Goal: Complete application form: Complete application form

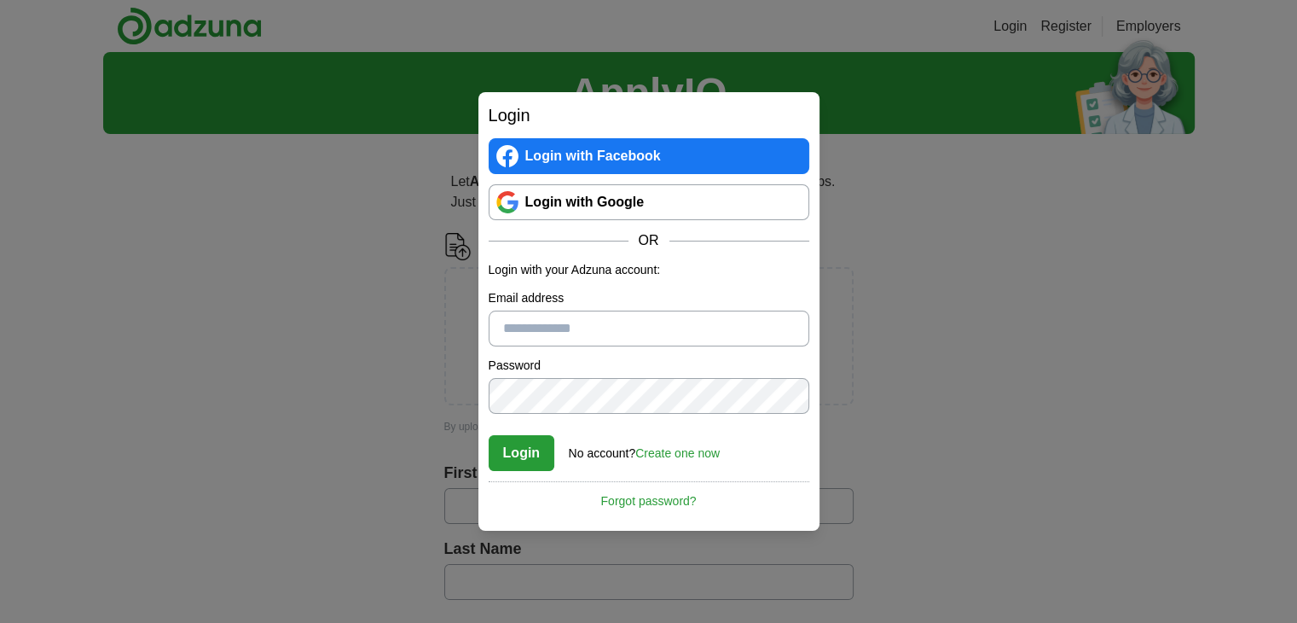
click at [582, 324] on input "Email address" at bounding box center [649, 328] width 321 height 36
click at [683, 447] on link "Create one now" at bounding box center [677, 453] width 84 height 14
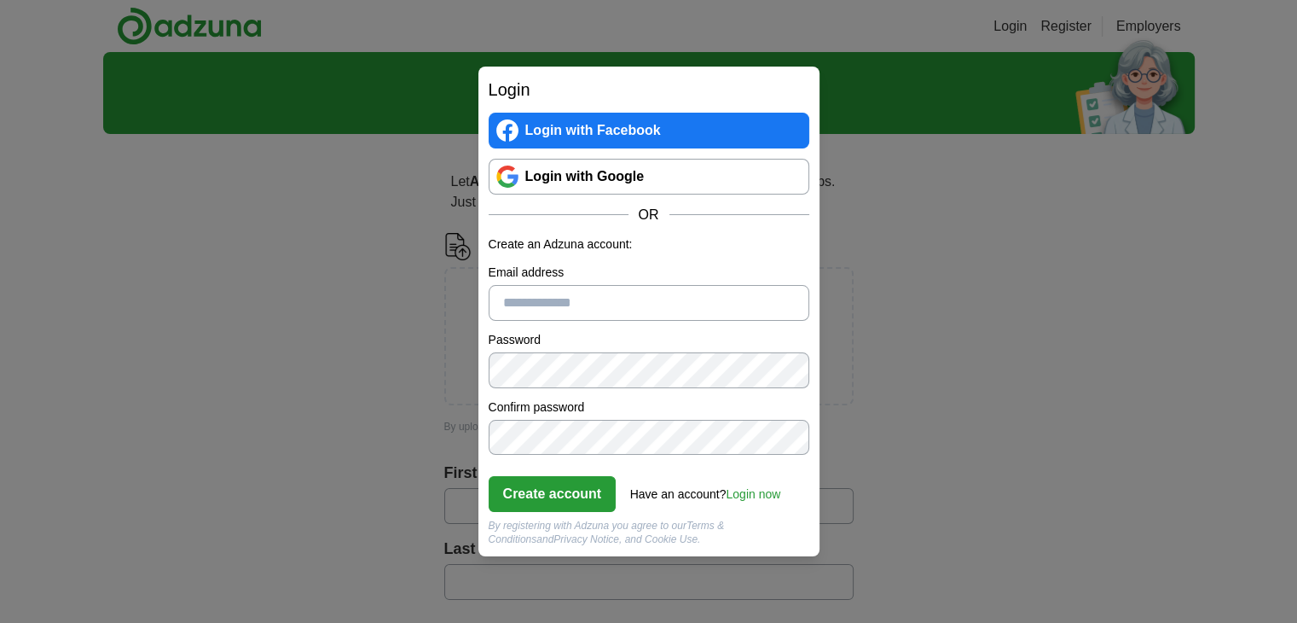
click at [576, 307] on input "Email address" at bounding box center [649, 303] width 321 height 36
type input "**********"
click at [565, 499] on button "Create account" at bounding box center [553, 494] width 128 height 36
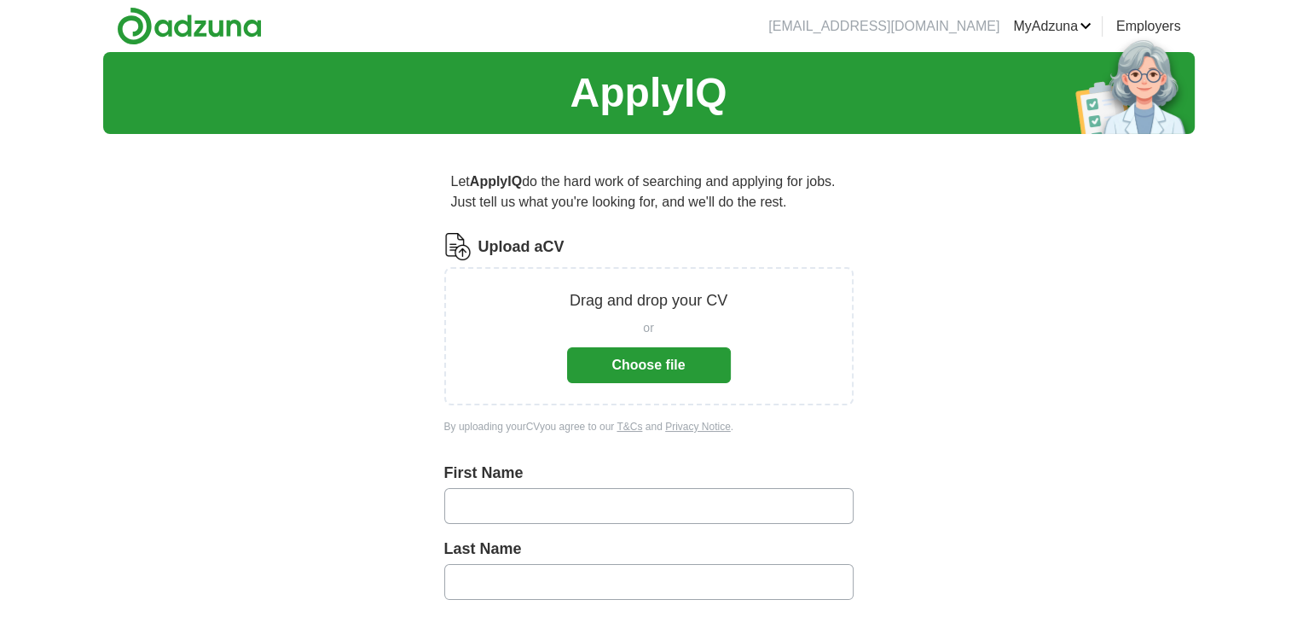
click at [617, 349] on button "Choose file" at bounding box center [649, 365] width 164 height 36
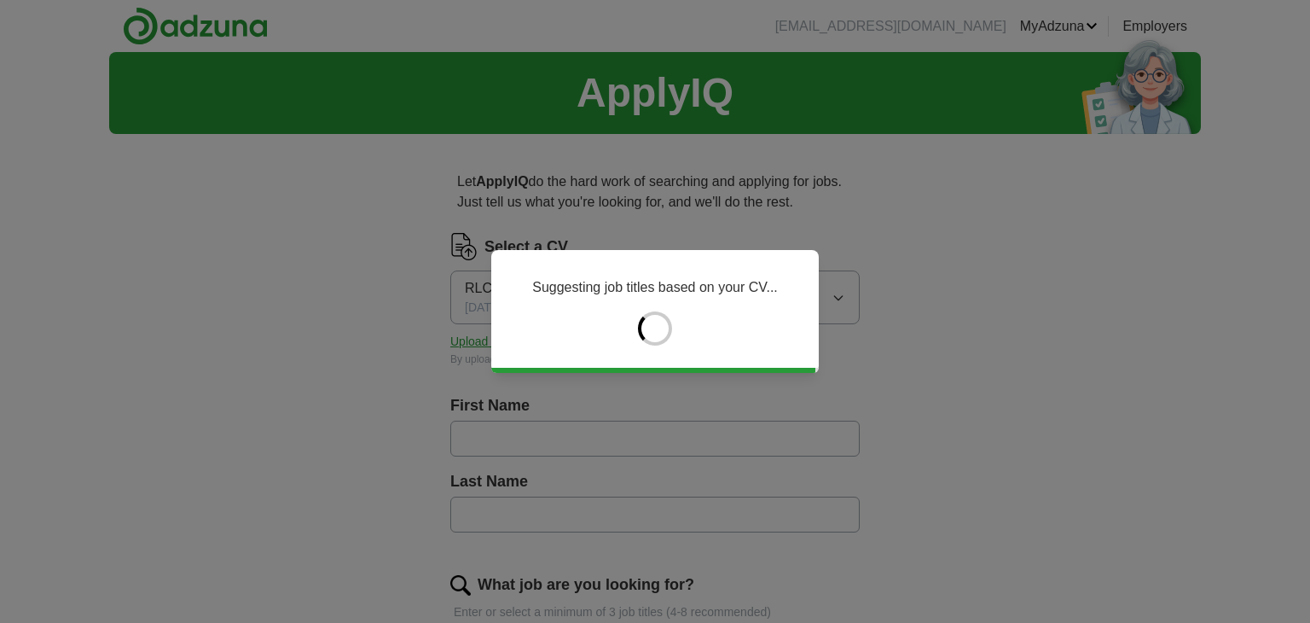
type input "*******"
type input "*****"
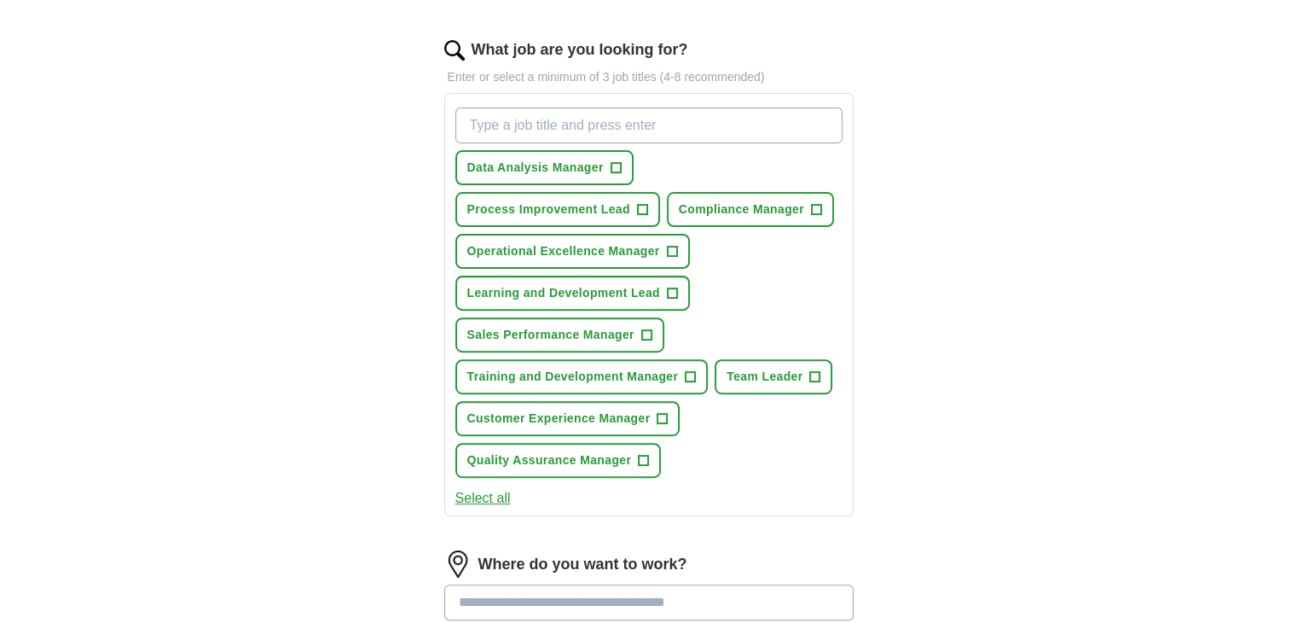
scroll to position [544, 0]
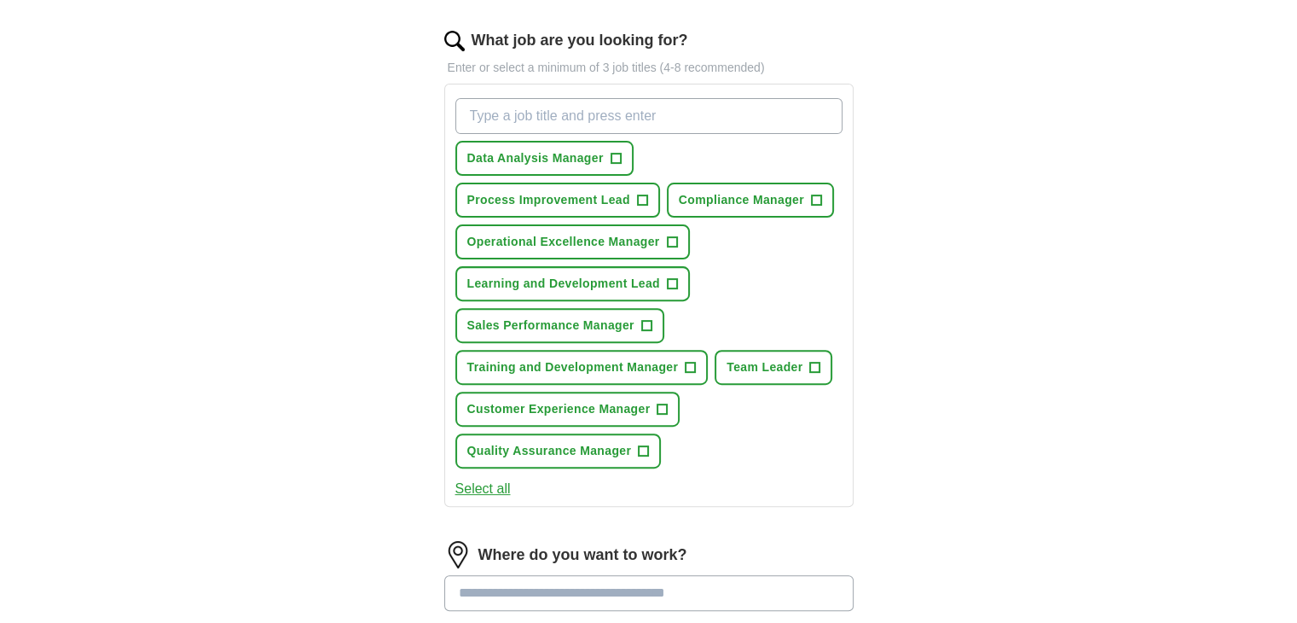
click at [575, 117] on input "What job are you looking for?" at bounding box center [648, 116] width 387 height 36
type input "quality analyst"
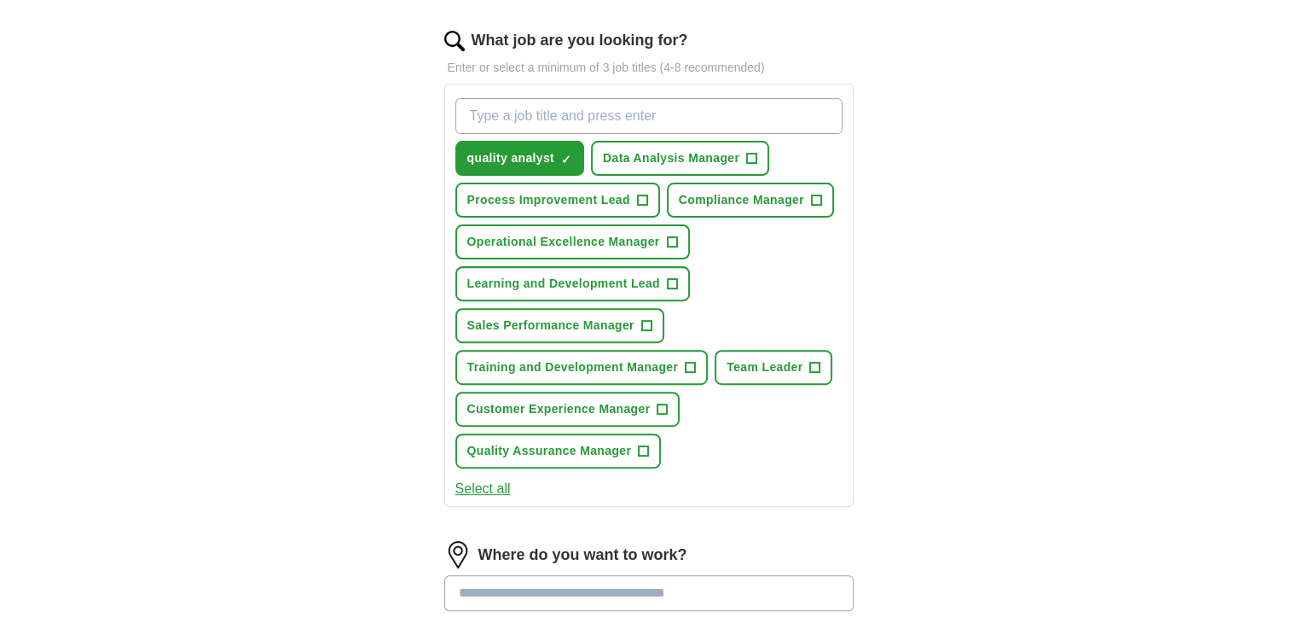
click at [572, 122] on input "What job are you looking for?" at bounding box center [648, 116] width 387 height 36
click at [750, 161] on span "+" at bounding box center [752, 159] width 10 height 14
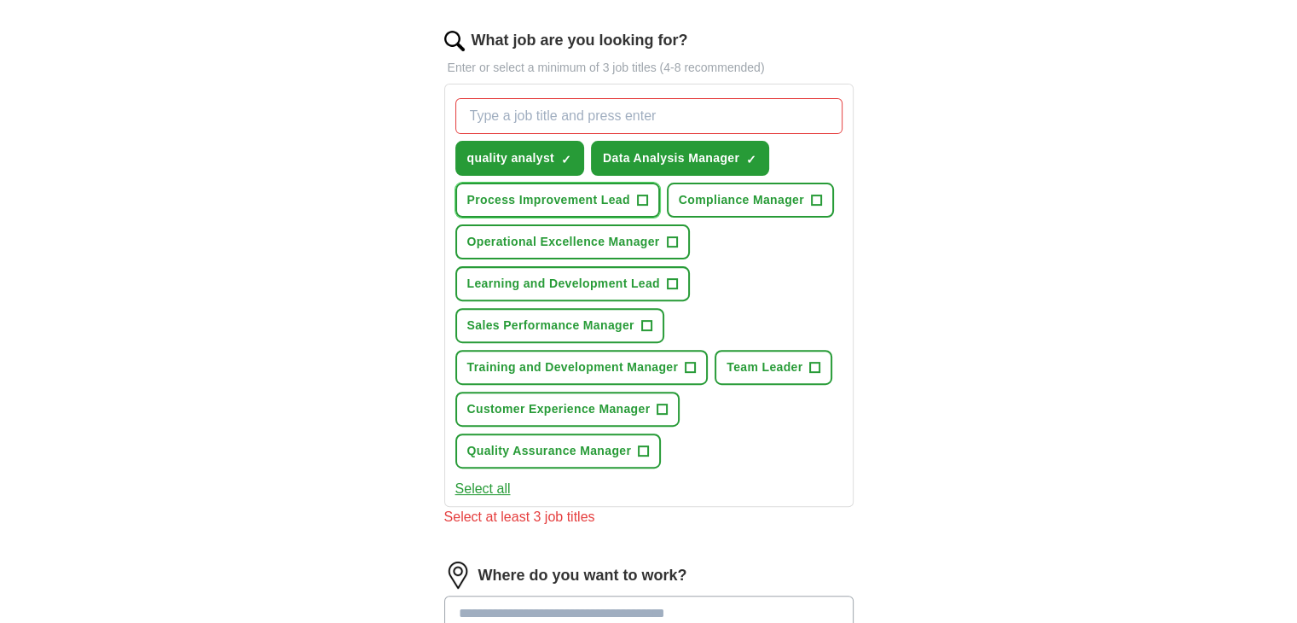
click at [646, 194] on span "+" at bounding box center [642, 201] width 10 height 14
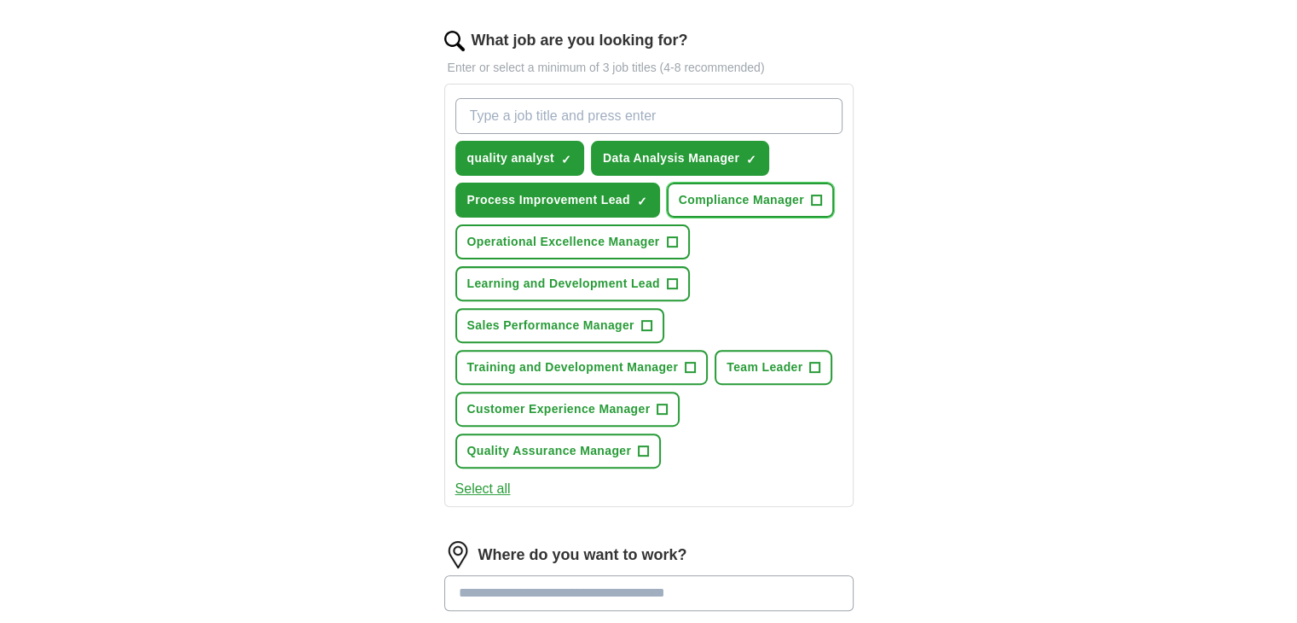
click at [806, 195] on button "Compliance Manager +" at bounding box center [750, 200] width 167 height 35
click at [667, 236] on span "+" at bounding box center [672, 242] width 10 height 14
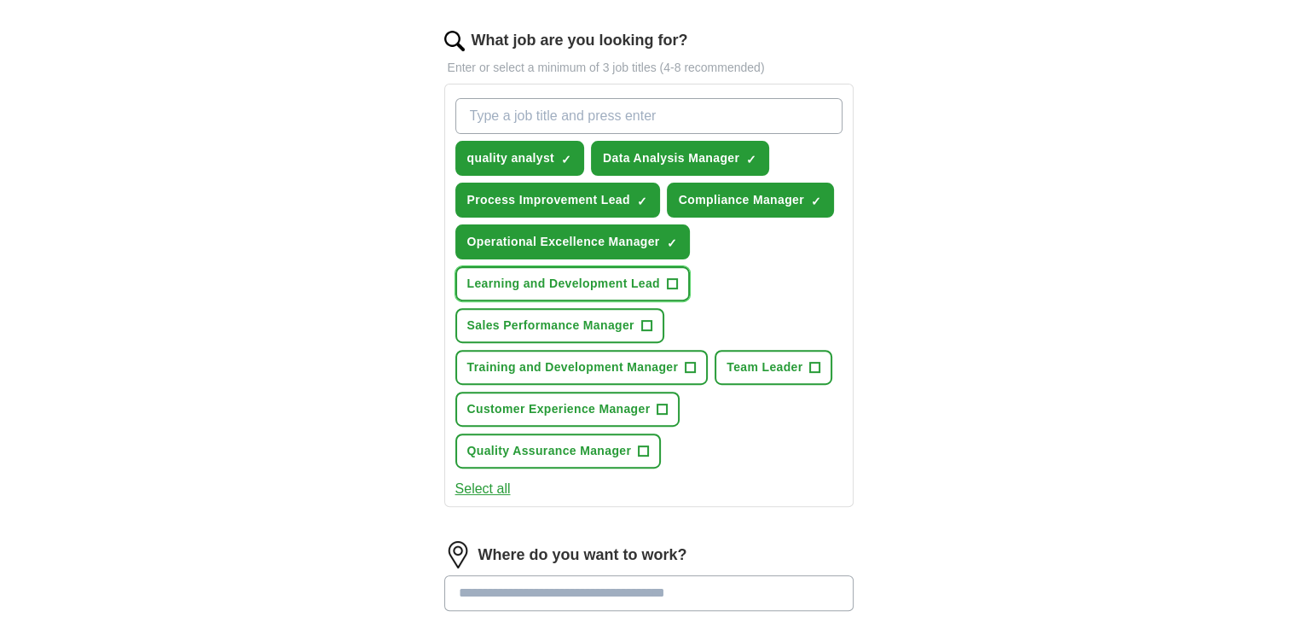
click at [669, 277] on span "+" at bounding box center [672, 284] width 10 height 14
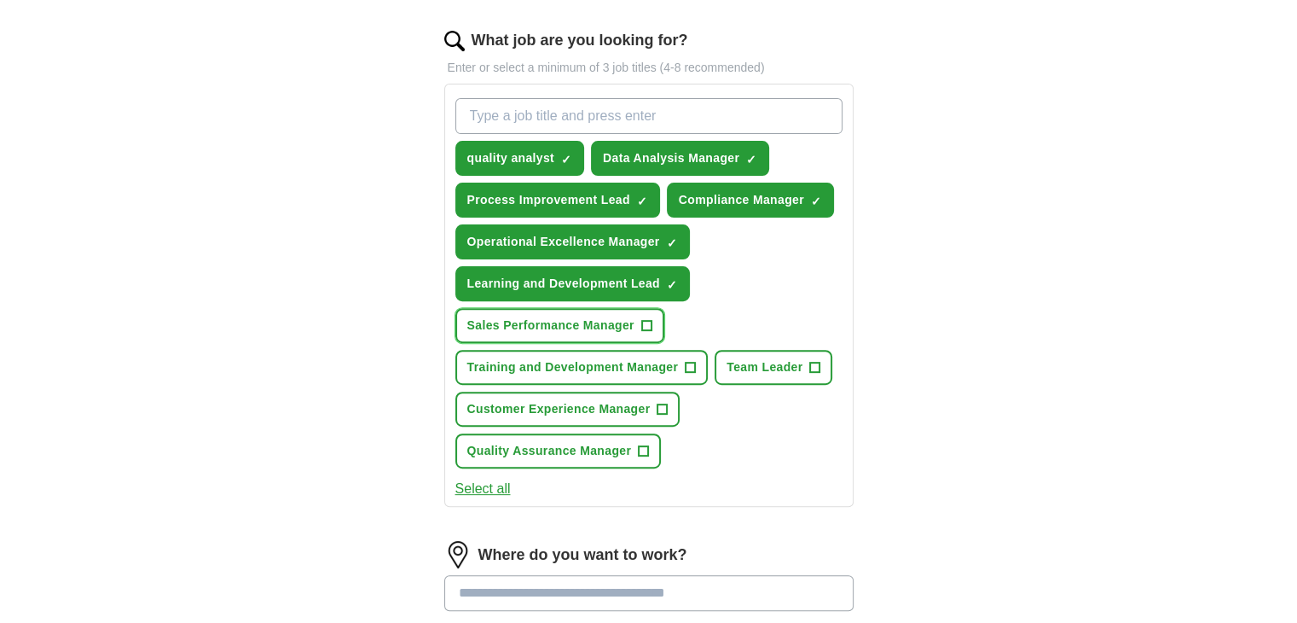
click at [646, 319] on span "+" at bounding box center [646, 326] width 10 height 14
click at [647, 328] on button "Sales Performance Manager ✓ ×" at bounding box center [559, 325] width 209 height 35
click at [689, 362] on span "+" at bounding box center [691, 368] width 10 height 14
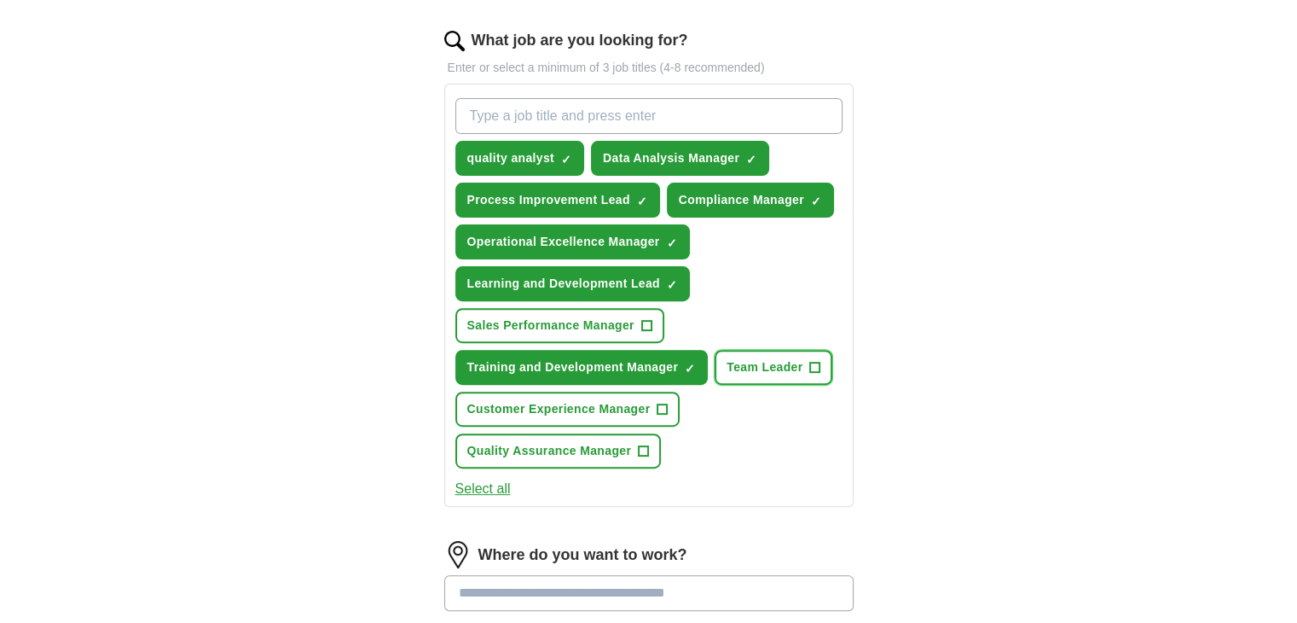
click at [818, 366] on span "+" at bounding box center [815, 368] width 10 height 14
click at [672, 403] on button "Customer Experience Manager +" at bounding box center [567, 408] width 225 height 35
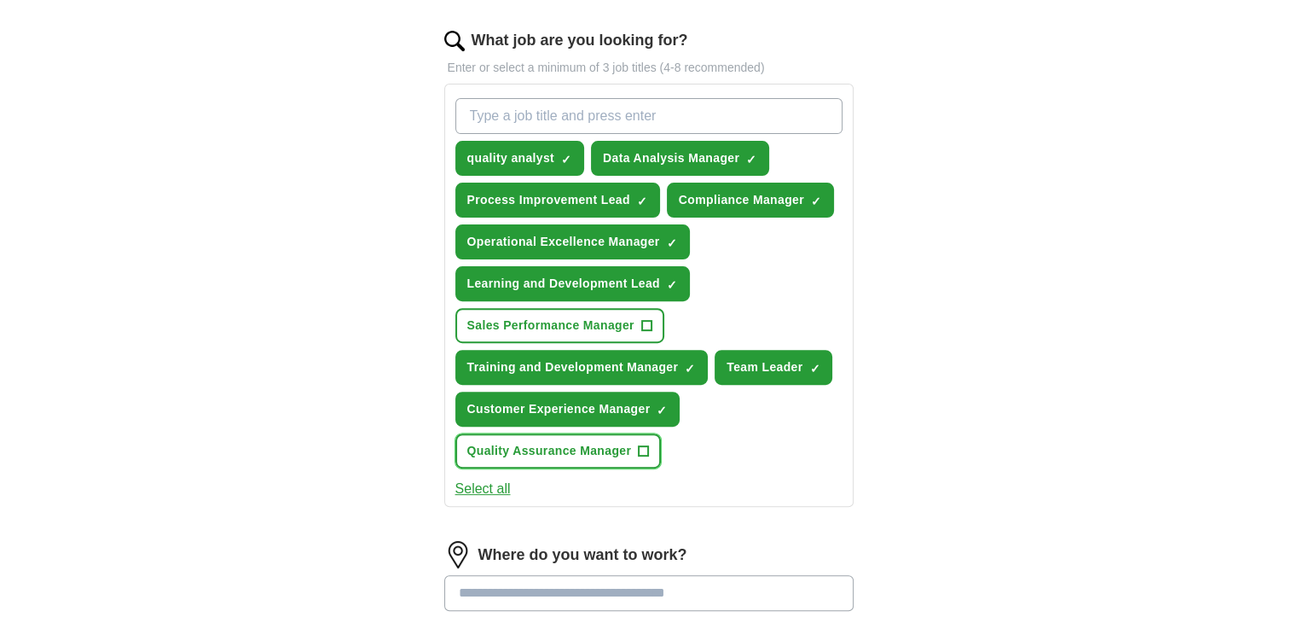
click at [654, 442] on button "Quality Assurance Manager +" at bounding box center [558, 450] width 206 height 35
click at [575, 114] on input "What job are you looking for?" at bounding box center [648, 116] width 387 height 36
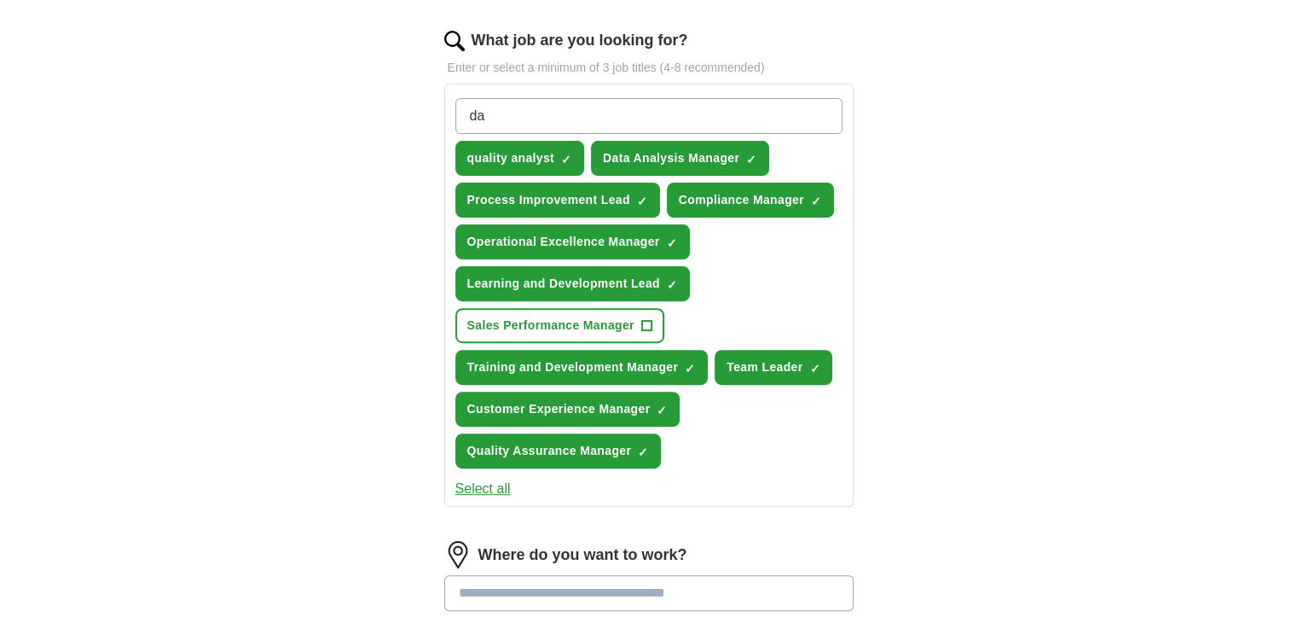
type input "d"
click at [486, 113] on input "continious improvement" at bounding box center [648, 116] width 387 height 36
type input "continuous improvement"
click at [639, 123] on input "continuous improvement" at bounding box center [648, 116] width 387 height 36
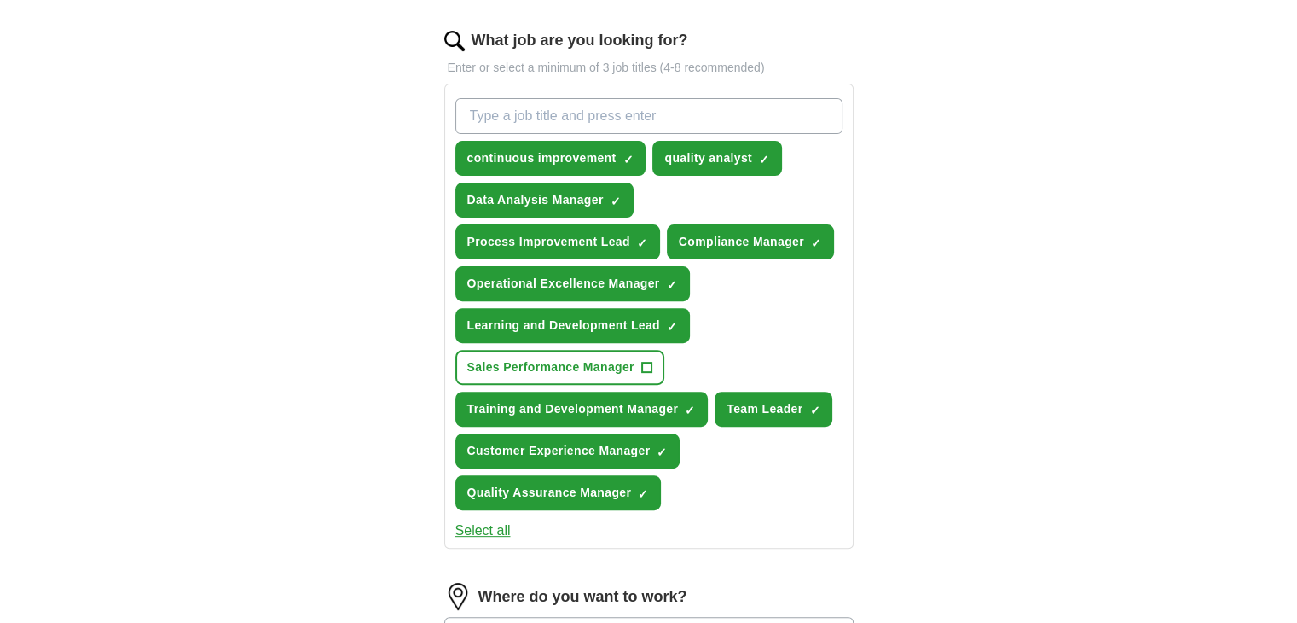
click at [600, 119] on input "What job are you looking for?" at bounding box center [648, 116] width 387 height 36
type input "t"
type input "x"
type input "cx analyst"
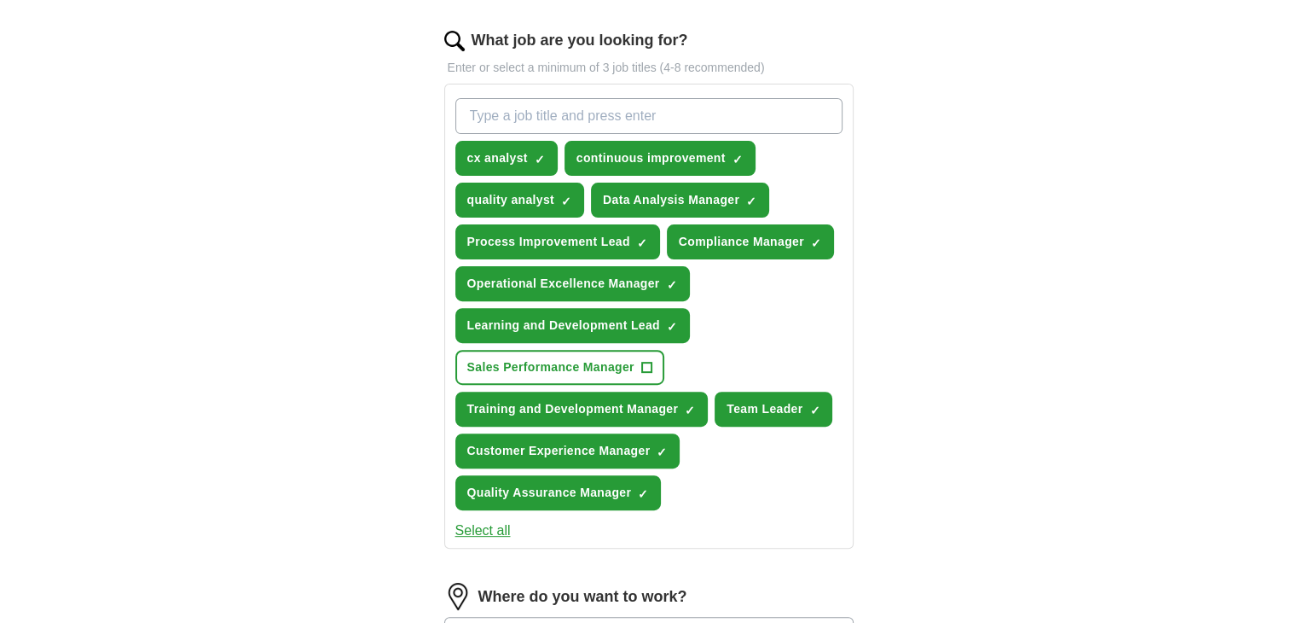
click at [643, 119] on input "What job are you looking for?" at bounding box center [648, 116] width 387 height 36
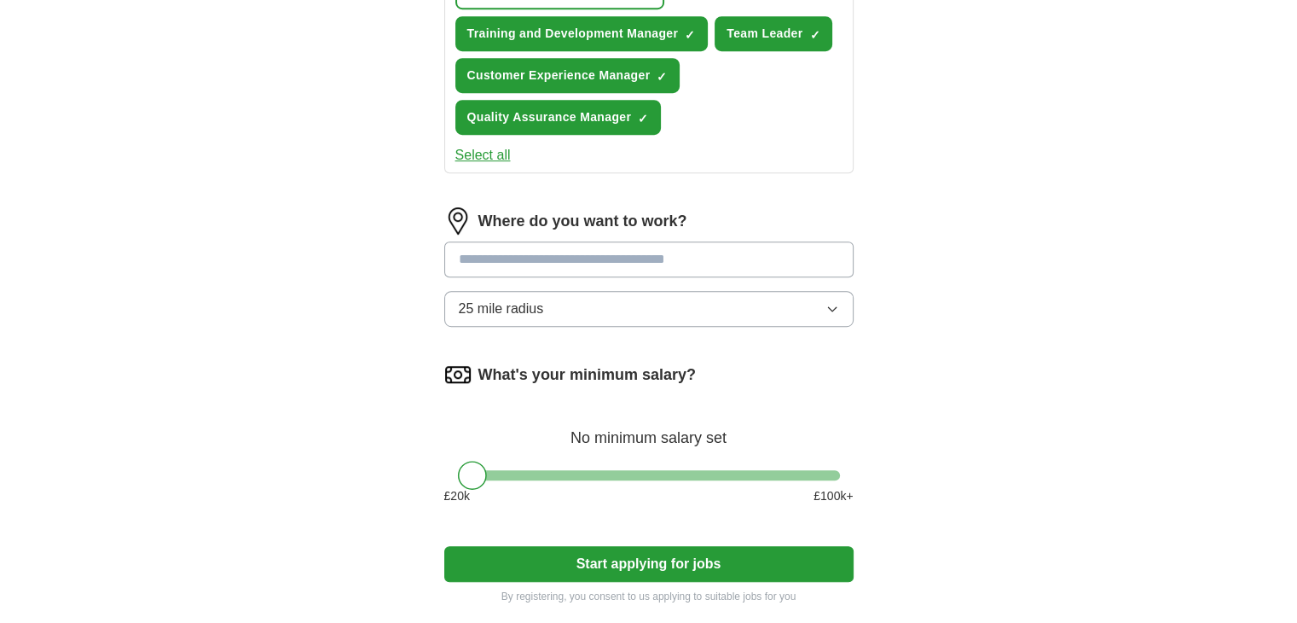
scroll to position [924, 0]
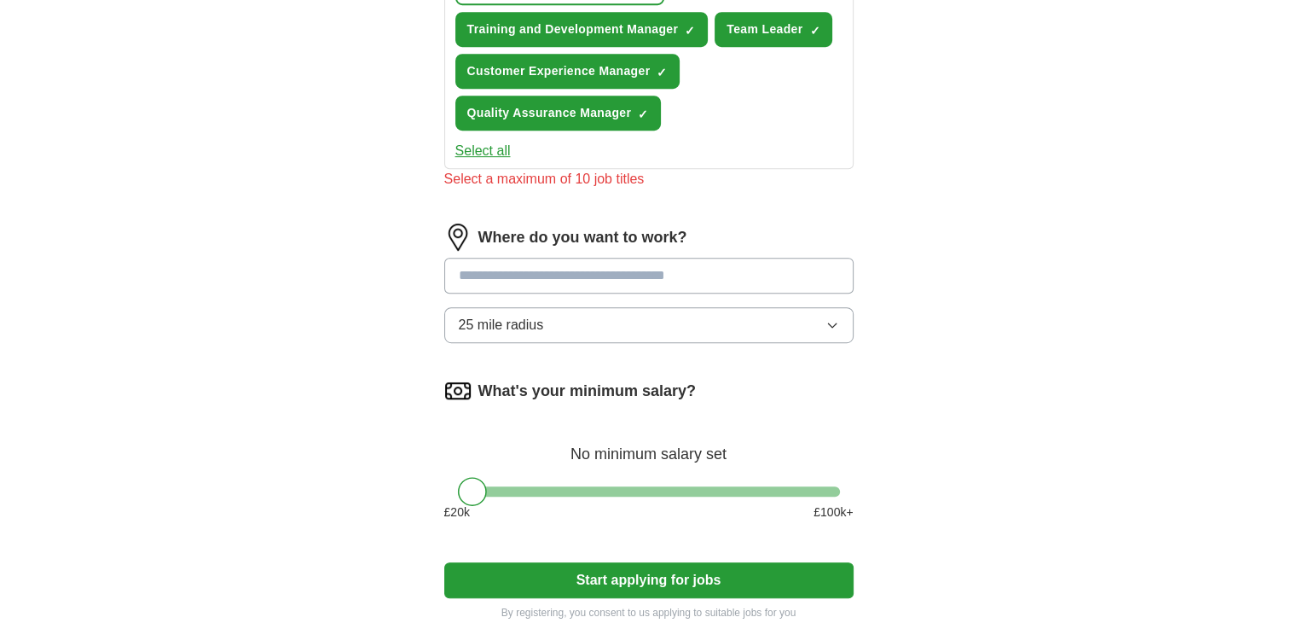
click at [702, 258] on input at bounding box center [648, 276] width 409 height 36
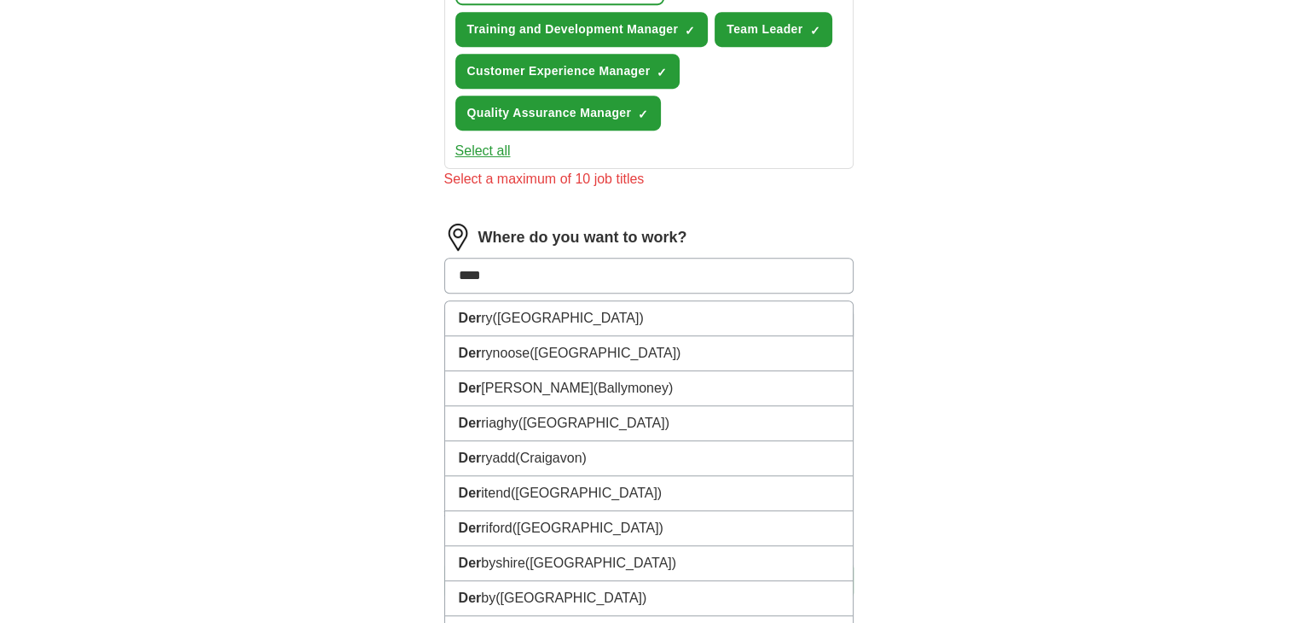
type input "*****"
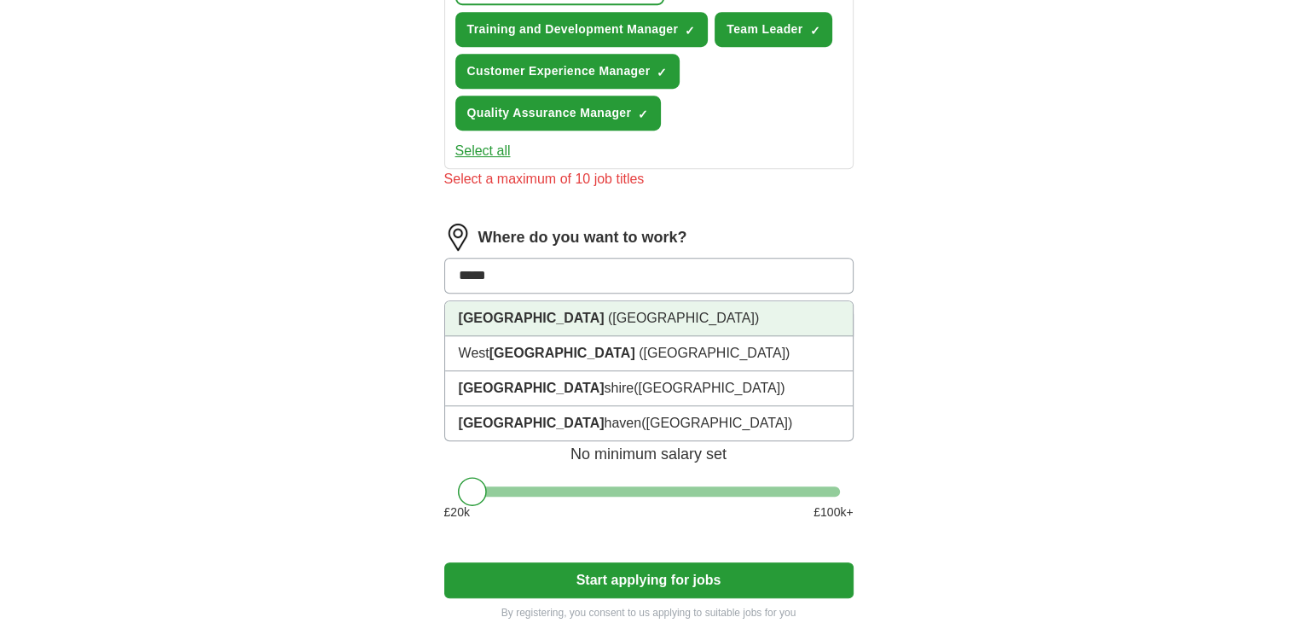
click at [608, 310] on span "([GEOGRAPHIC_DATA])" at bounding box center [683, 317] width 151 height 14
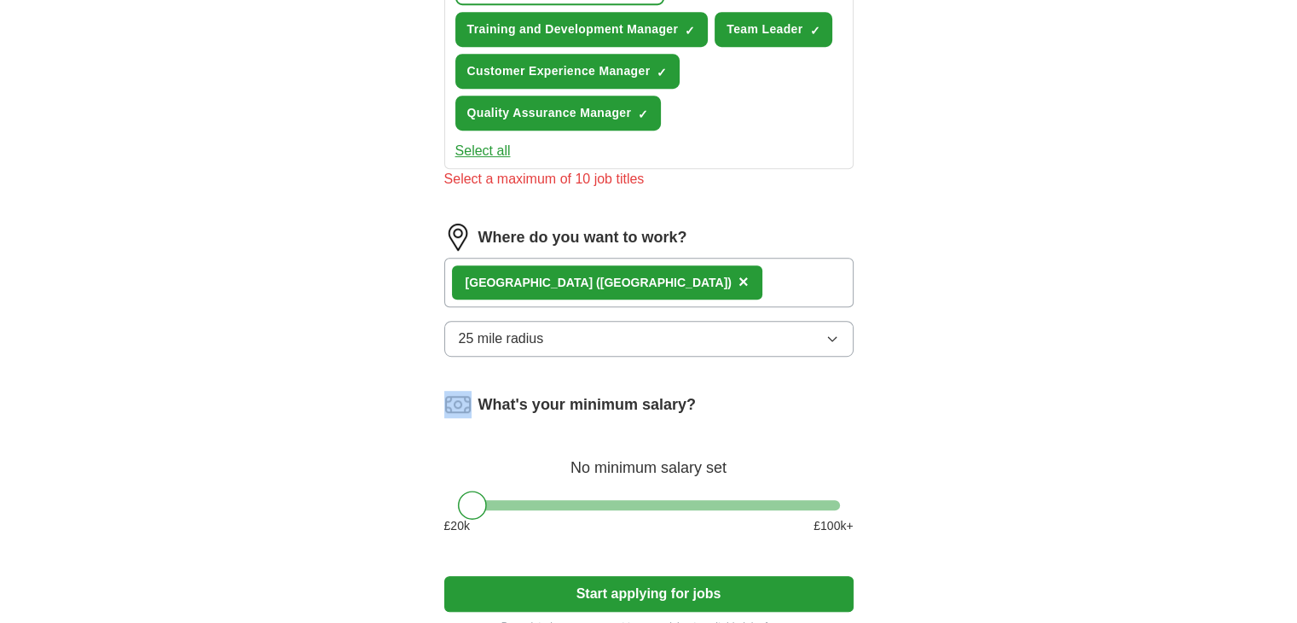
click at [566, 307] on div "Where do you want to work? [GEOGRAPHIC_DATA] ([GEOGRAPHIC_DATA]) × 25 mile radi…" at bounding box center [648, 296] width 409 height 147
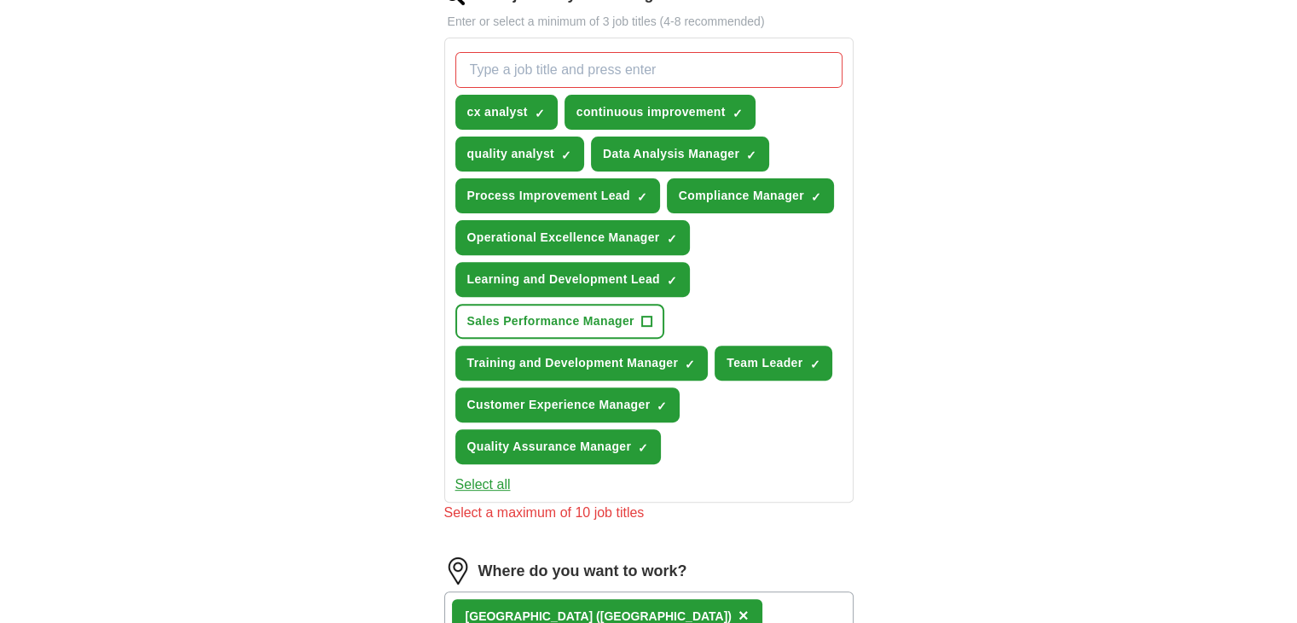
scroll to position [588, 0]
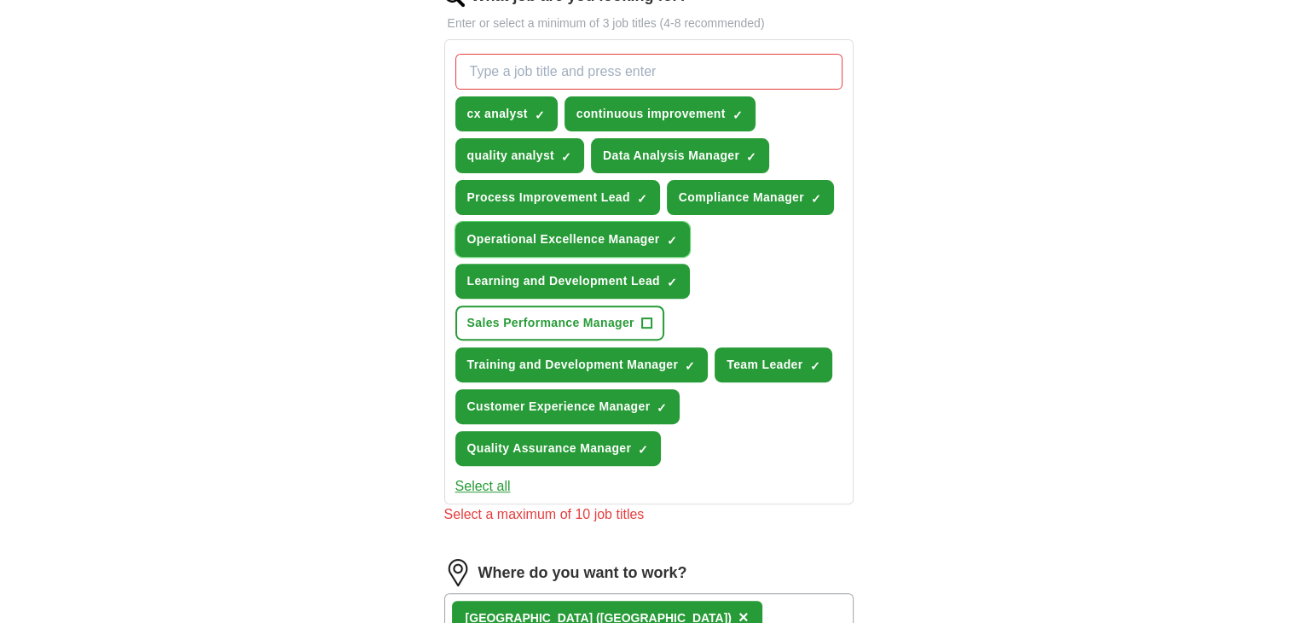
click at [676, 235] on span "✓ ×" at bounding box center [672, 240] width 11 height 10
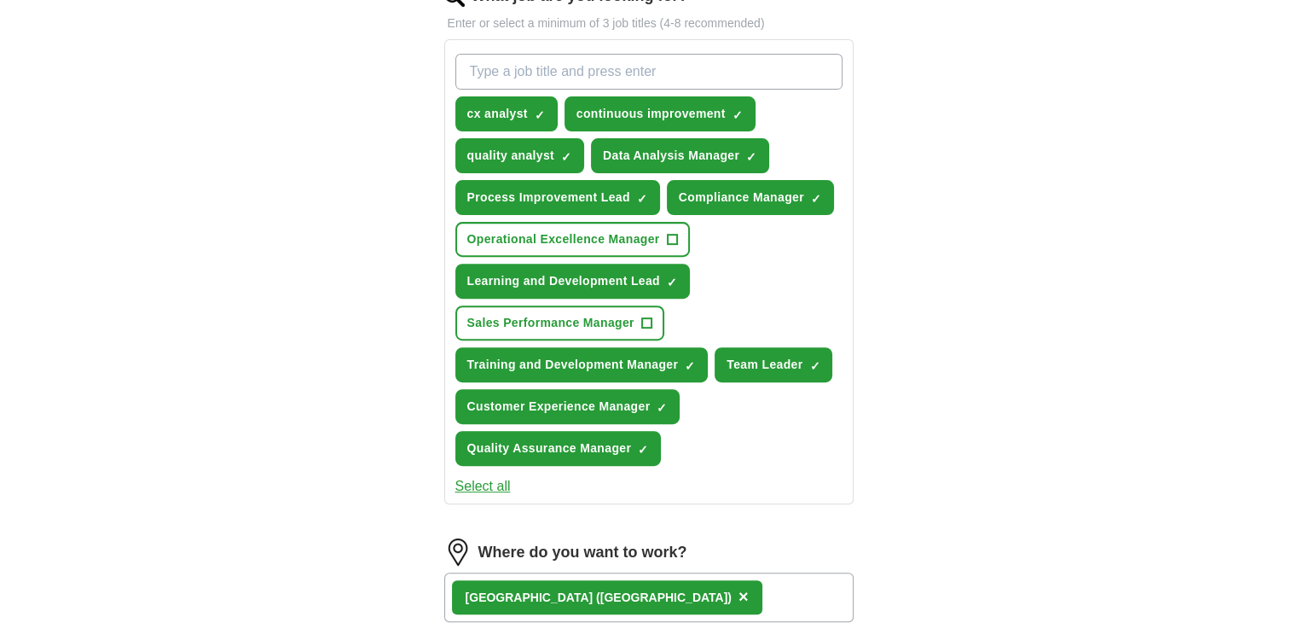
click at [655, 78] on input "What job are you looking for?" at bounding box center [648, 72] width 387 height 36
type input "a"
type input "data analyst"
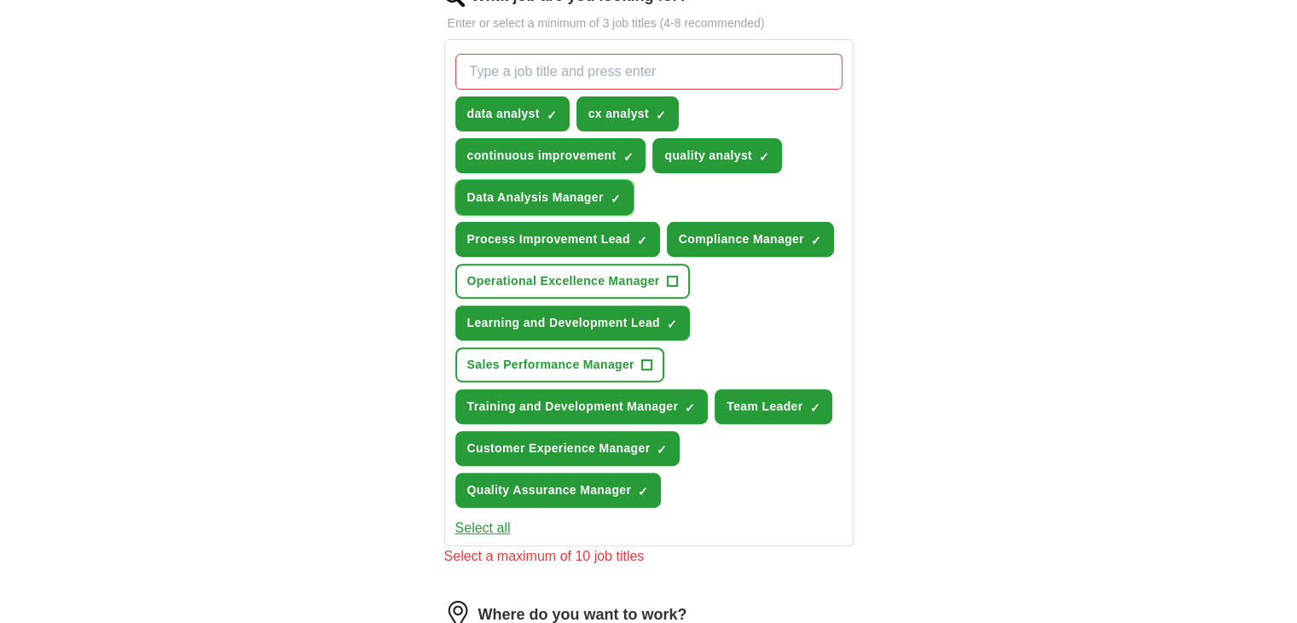
click at [0, 0] on span "×" at bounding box center [0, 0] width 0 height 0
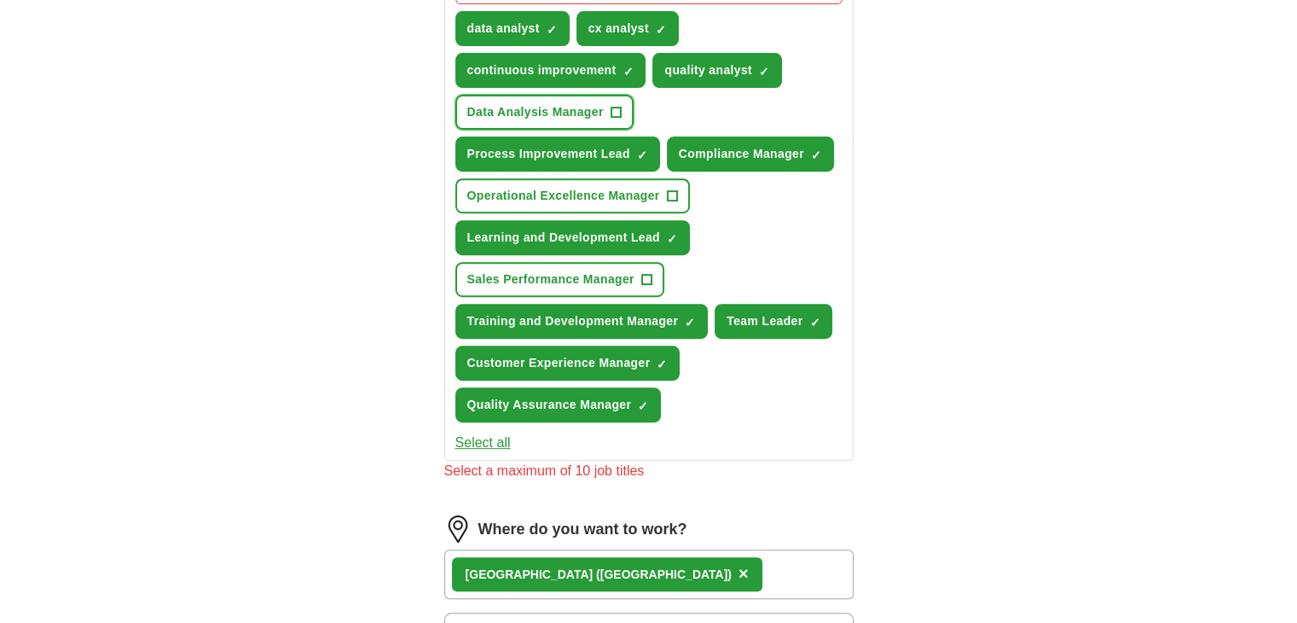
scroll to position [690, 0]
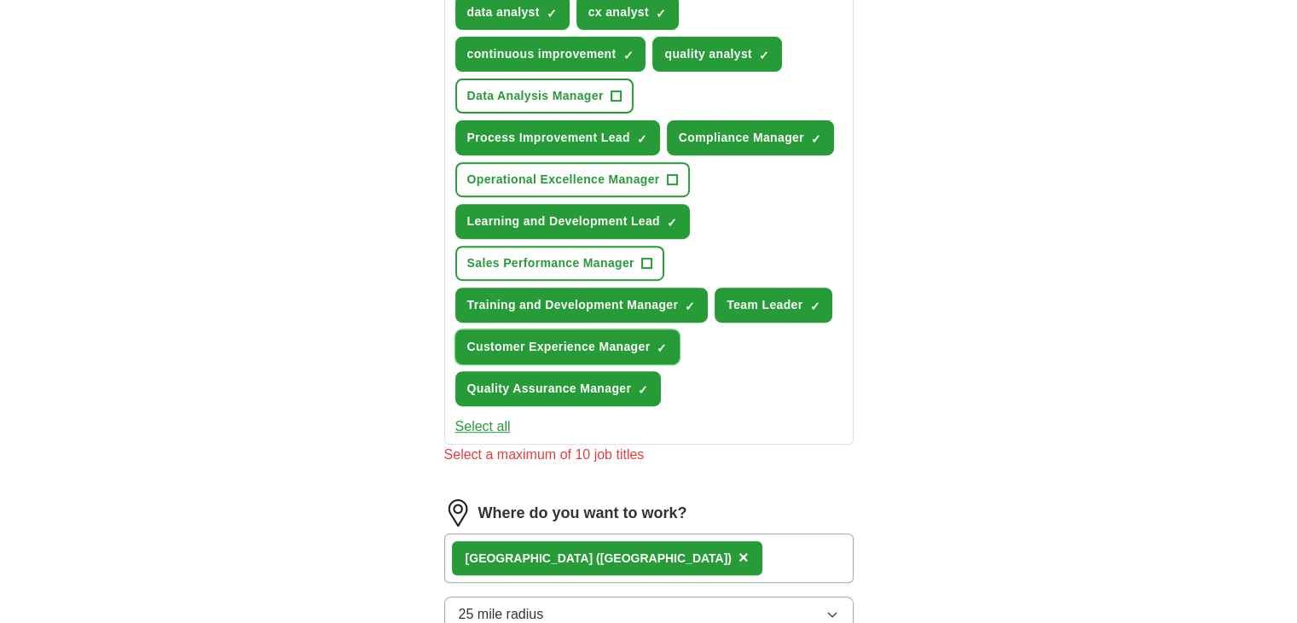
click at [658, 345] on button "Customer Experience Manager ✓ ×" at bounding box center [567, 346] width 225 height 35
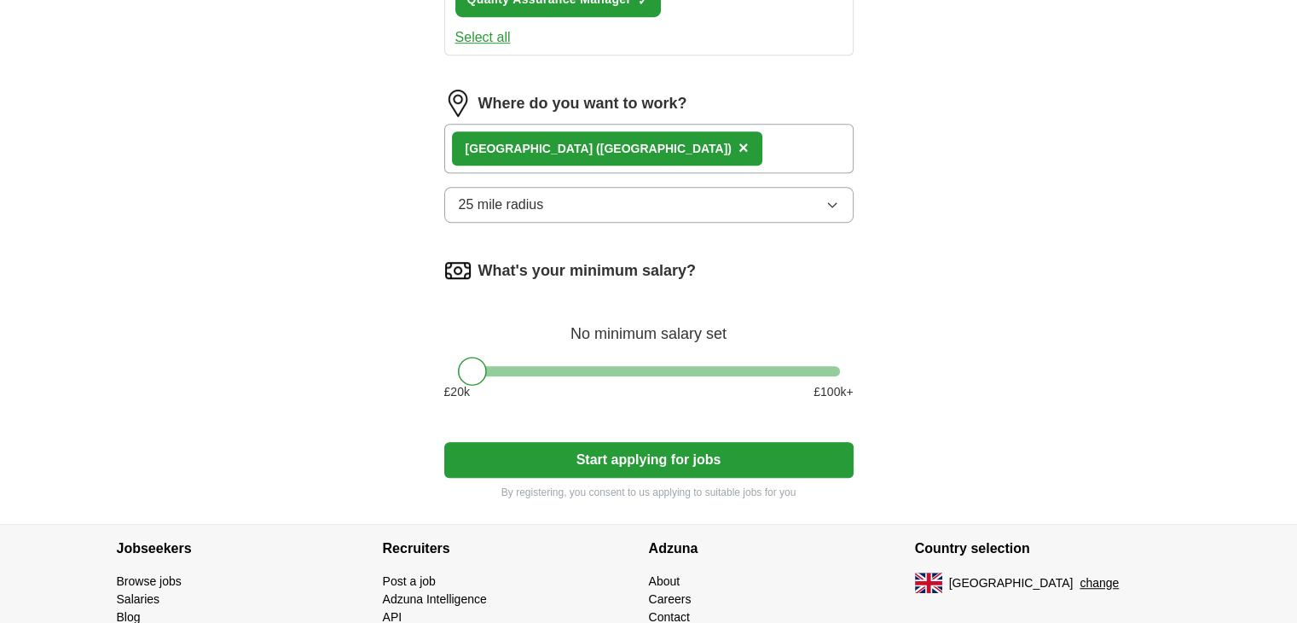
scroll to position [1077, 0]
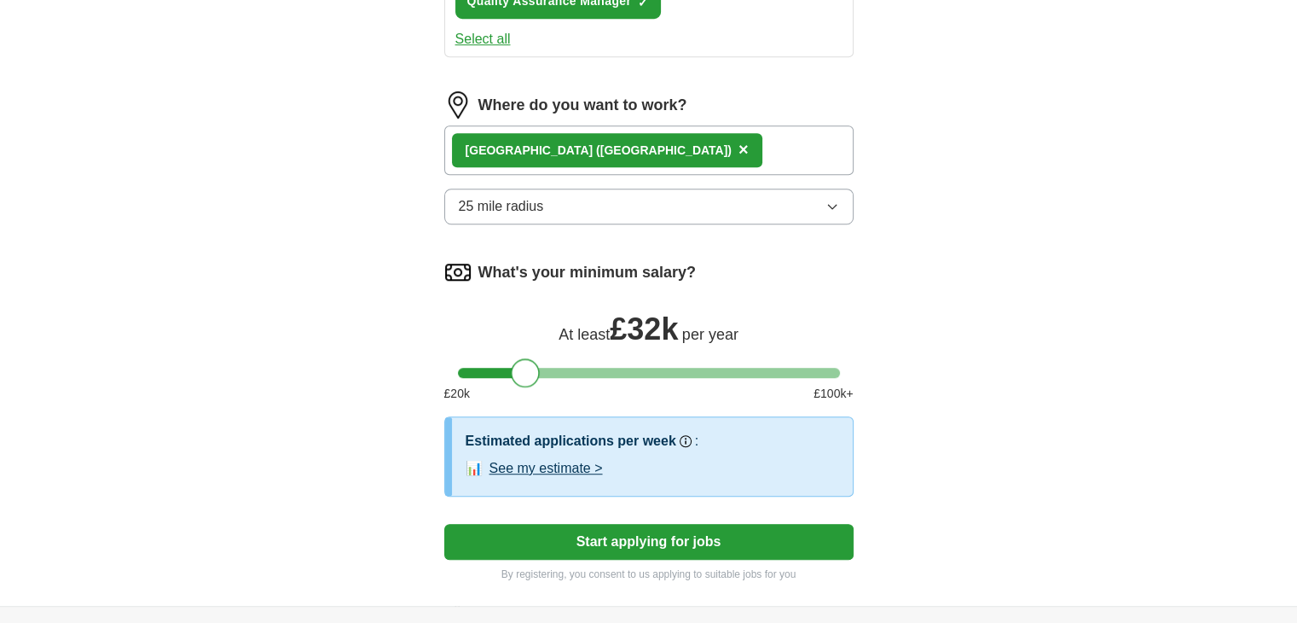
drag, startPoint x: 458, startPoint y: 360, endPoint x: 511, endPoint y: 365, distance: 53.1
click at [511, 365] on div at bounding box center [525, 372] width 29 height 29
click at [522, 458] on button "See my estimate >" at bounding box center [546, 468] width 113 height 20
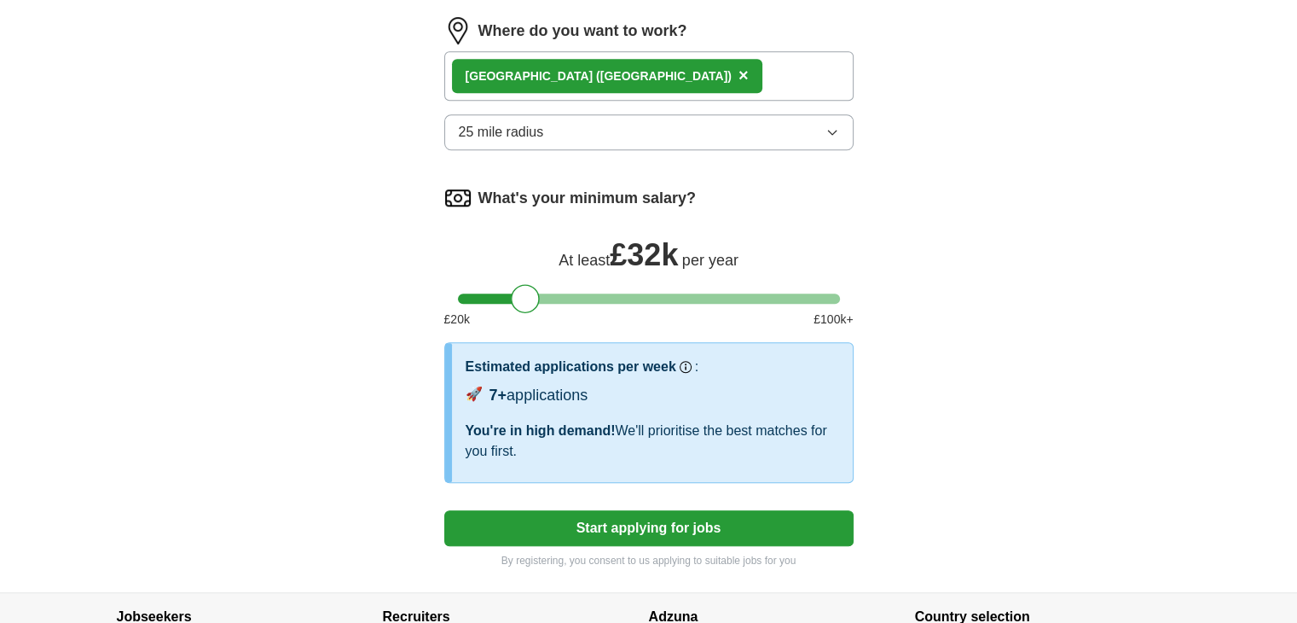
scroll to position [1158, 0]
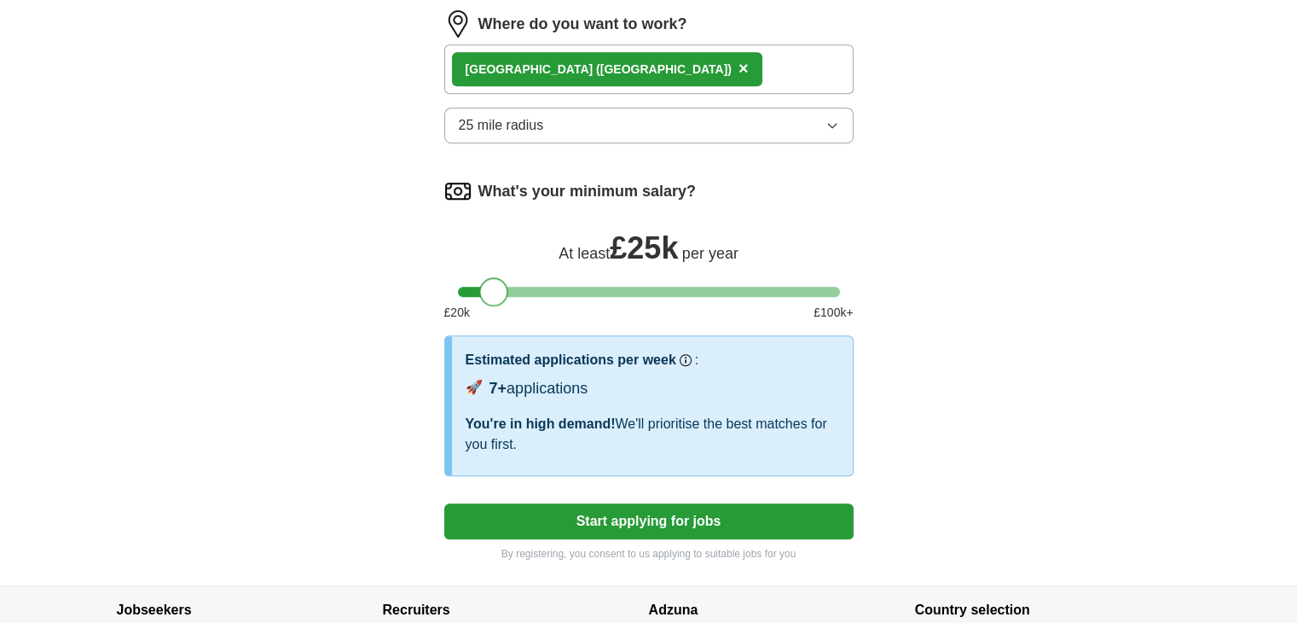
drag, startPoint x: 525, startPoint y: 273, endPoint x: 493, endPoint y: 273, distance: 32.4
click at [493, 277] on div at bounding box center [493, 291] width 29 height 29
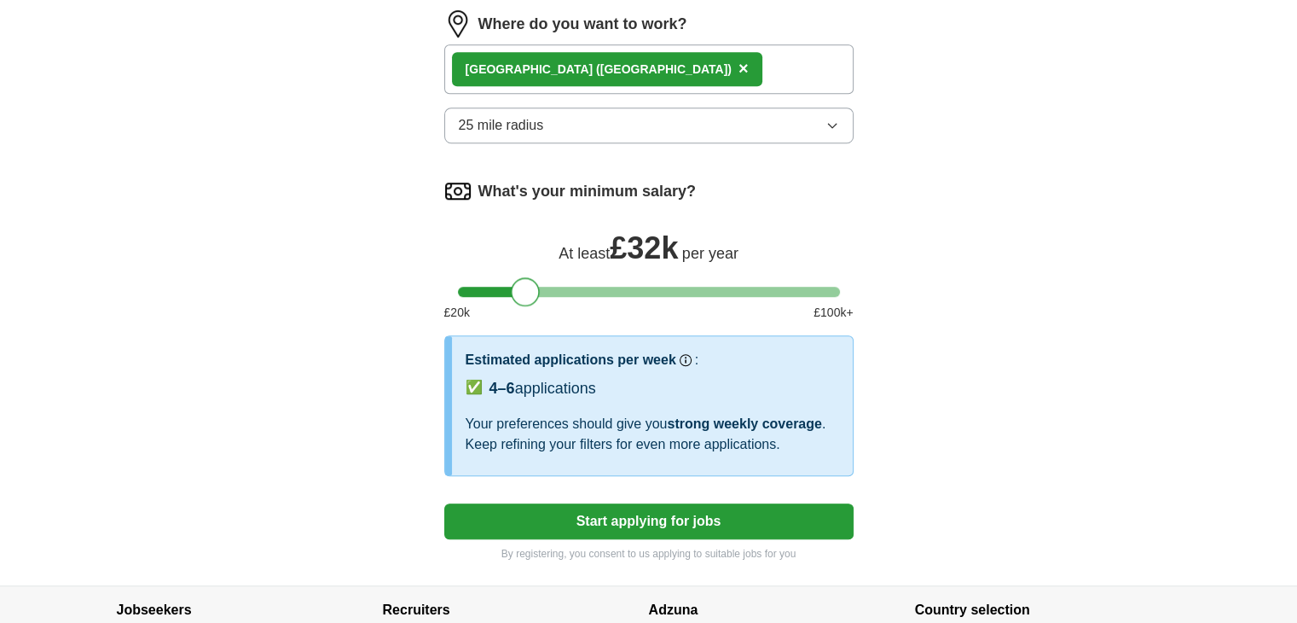
drag, startPoint x: 495, startPoint y: 290, endPoint x: 526, endPoint y: 277, distance: 34.0
click at [526, 277] on div at bounding box center [525, 291] width 29 height 29
click at [675, 509] on button "Start applying for jobs" at bounding box center [648, 521] width 409 height 36
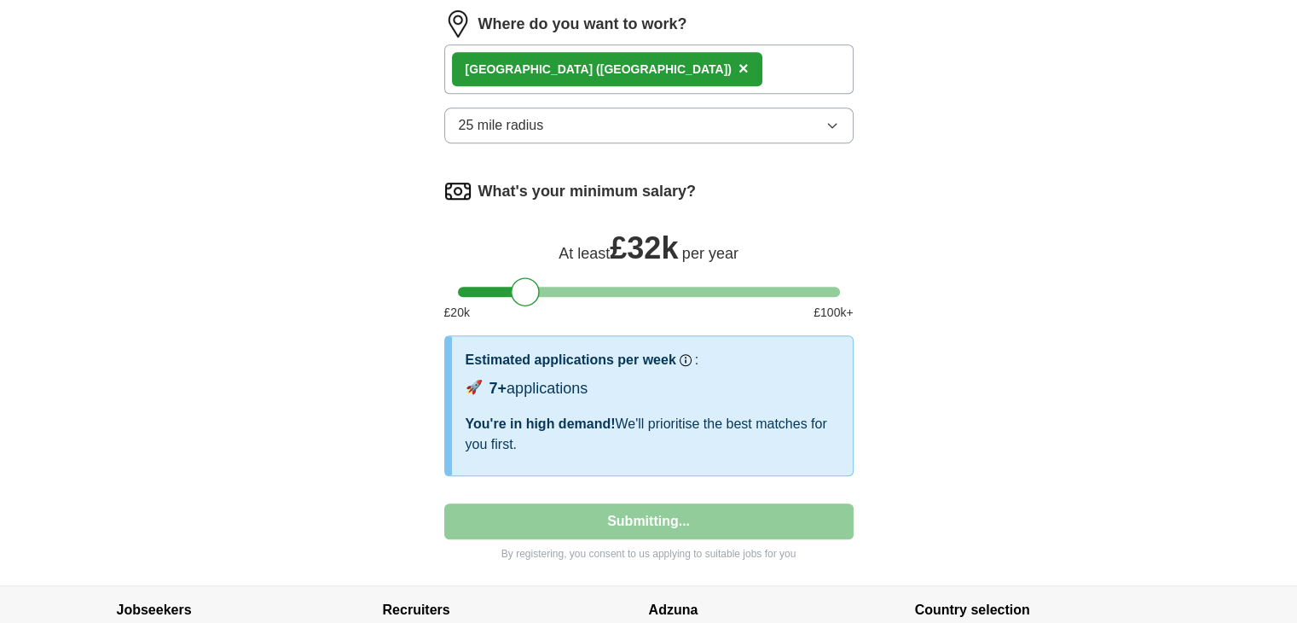
select select "**"
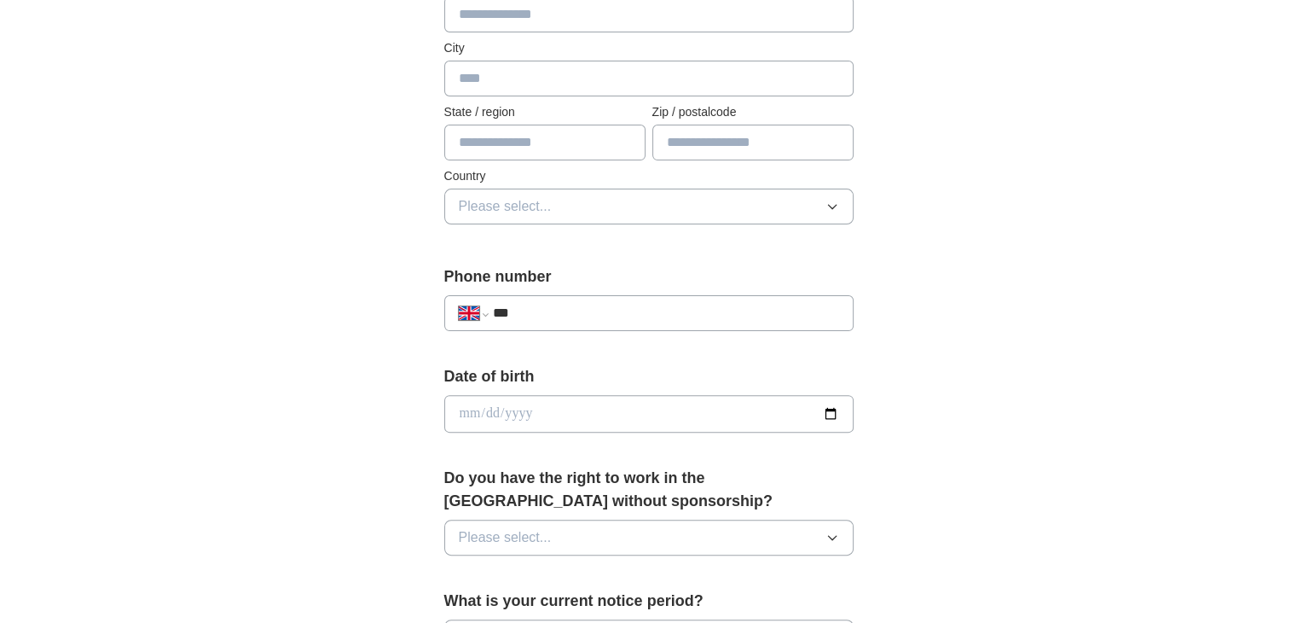
scroll to position [481, 0]
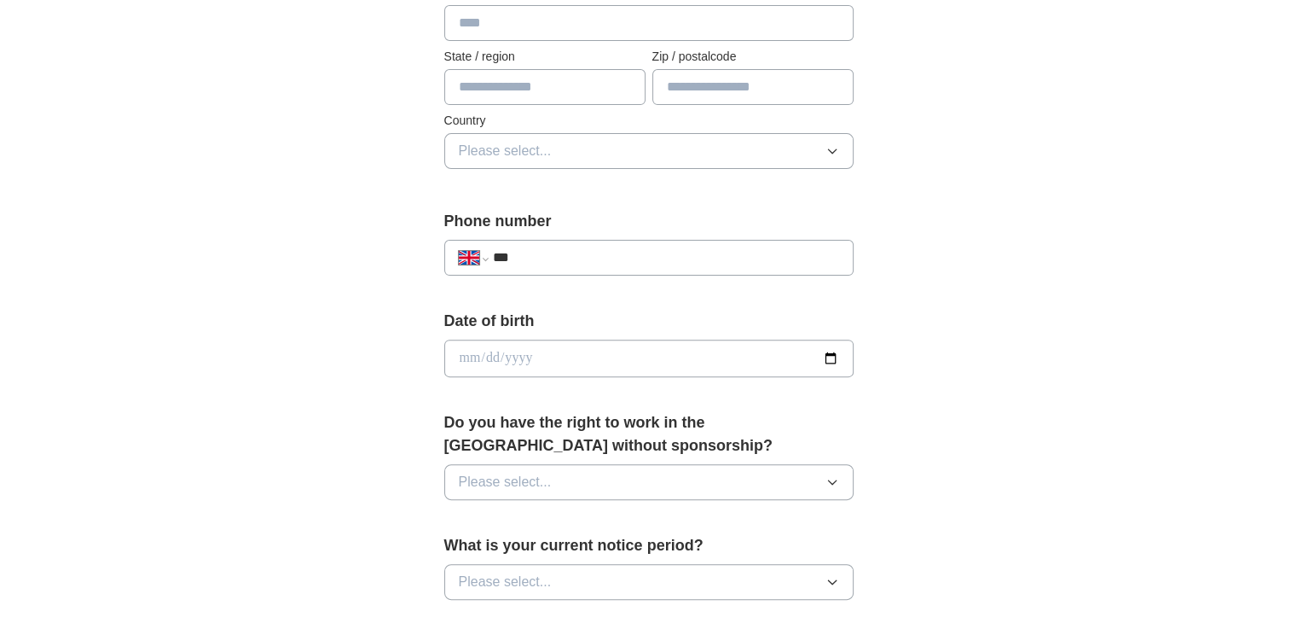
click at [639, 264] on input "***" at bounding box center [665, 257] width 346 height 20
type input "**********"
type input "*****"
type input "********"
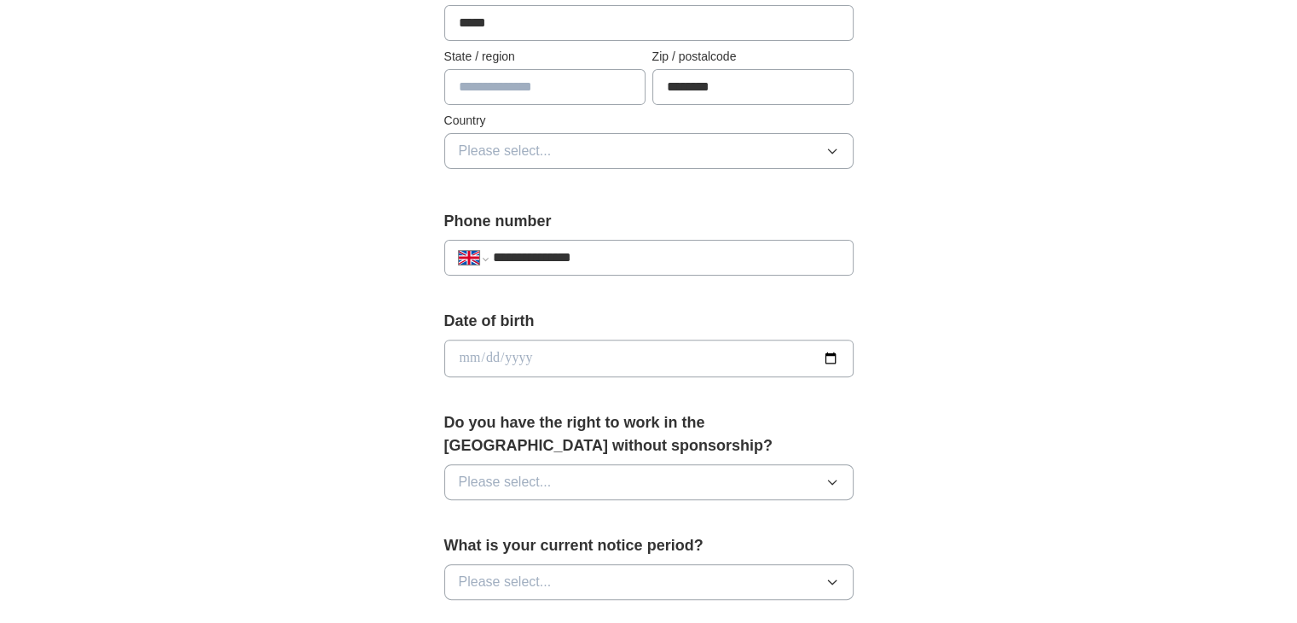
click at [651, 351] on input "date" at bounding box center [648, 358] width 409 height 38
type input "**********"
click at [710, 471] on button "Please select..." at bounding box center [648, 482] width 409 height 36
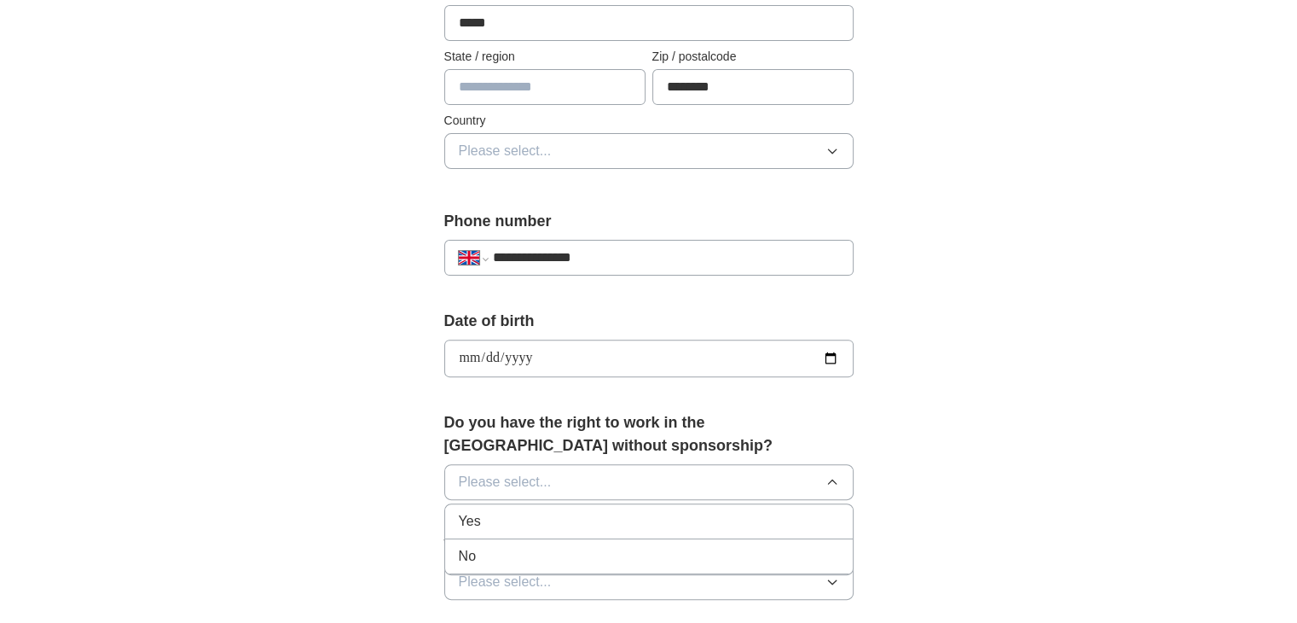
click at [614, 522] on div "Yes" at bounding box center [649, 521] width 380 height 20
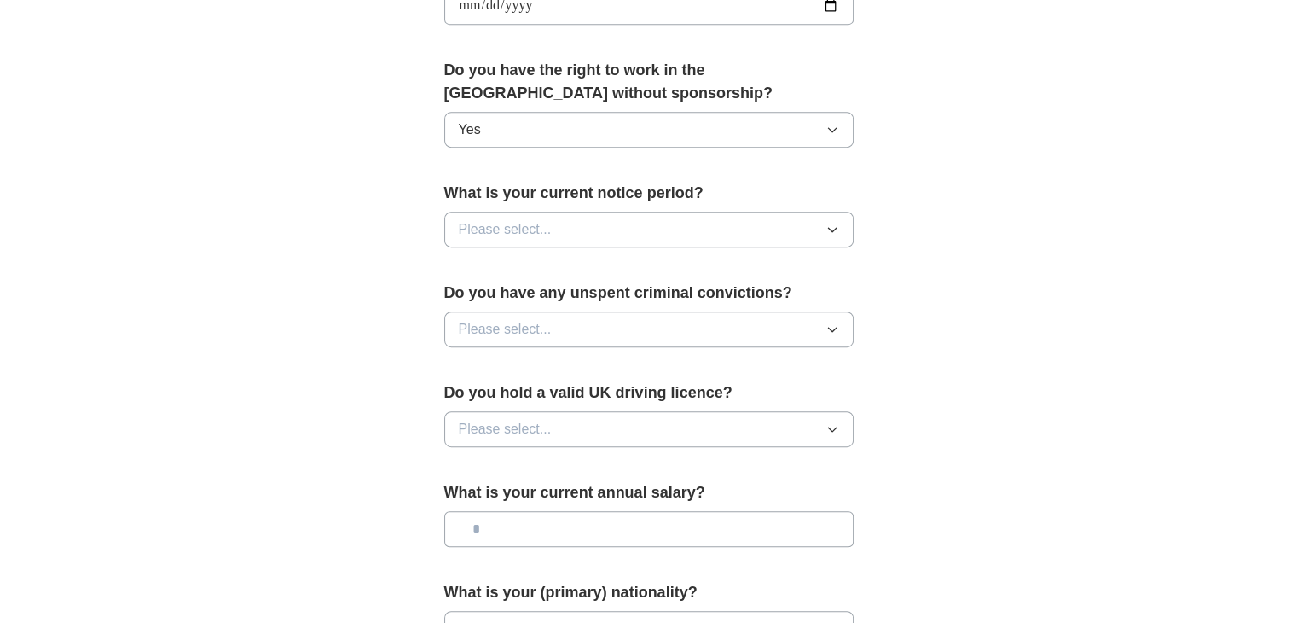
scroll to position [890, 0]
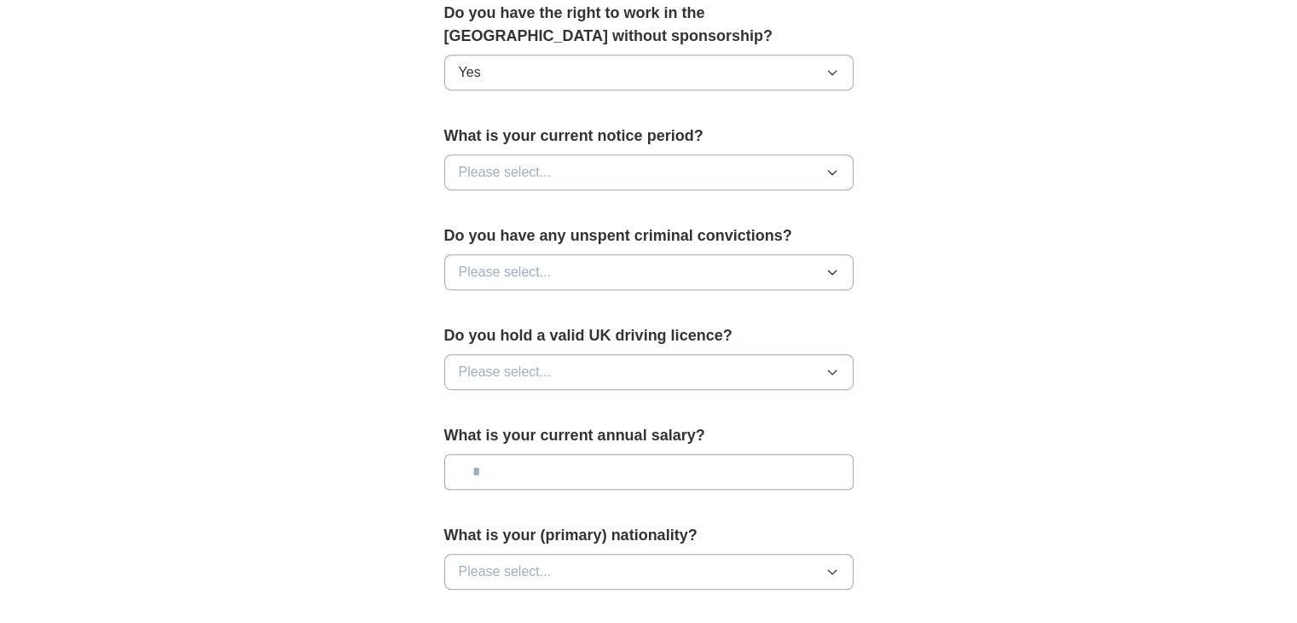
click at [717, 171] on button "Please select..." at bounding box center [648, 172] width 409 height 36
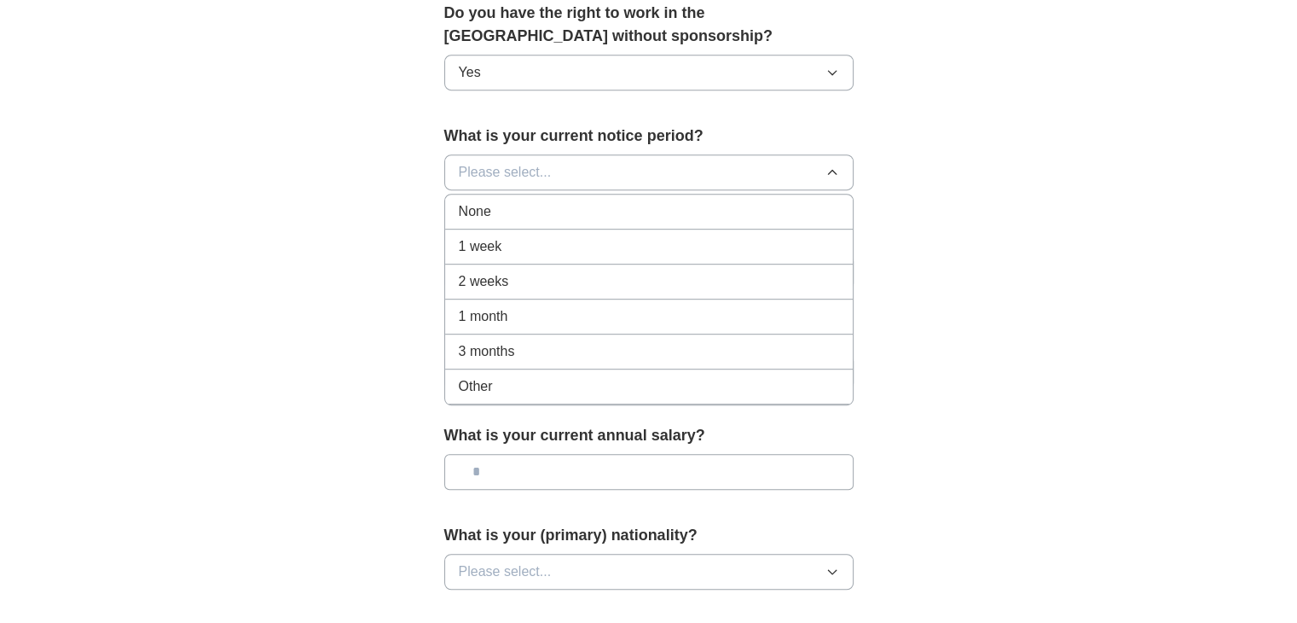
click at [564, 308] on div "1 month" at bounding box center [649, 316] width 380 height 20
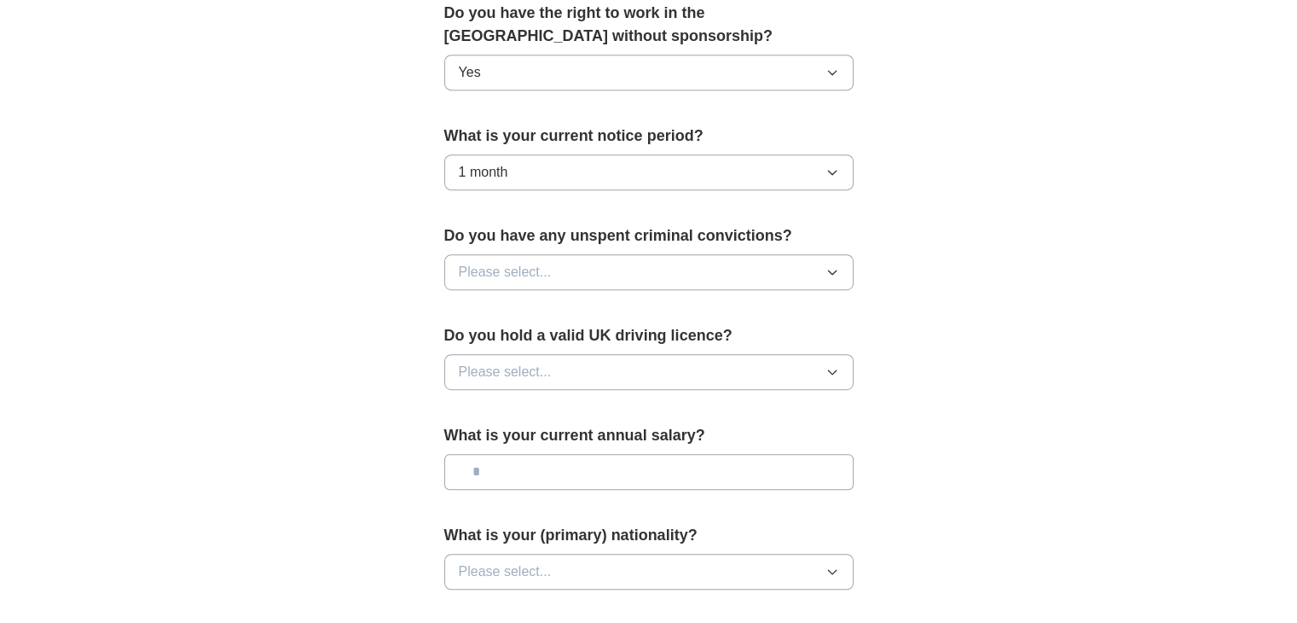
click at [640, 274] on button "Please select..." at bounding box center [648, 272] width 409 height 36
click at [539, 342] on div "No" at bounding box center [649, 346] width 380 height 20
click at [602, 375] on button "Please select..." at bounding box center [648, 372] width 409 height 36
click at [577, 413] on div "Yes" at bounding box center [649, 411] width 380 height 20
click at [549, 474] on input "text" at bounding box center [648, 472] width 409 height 36
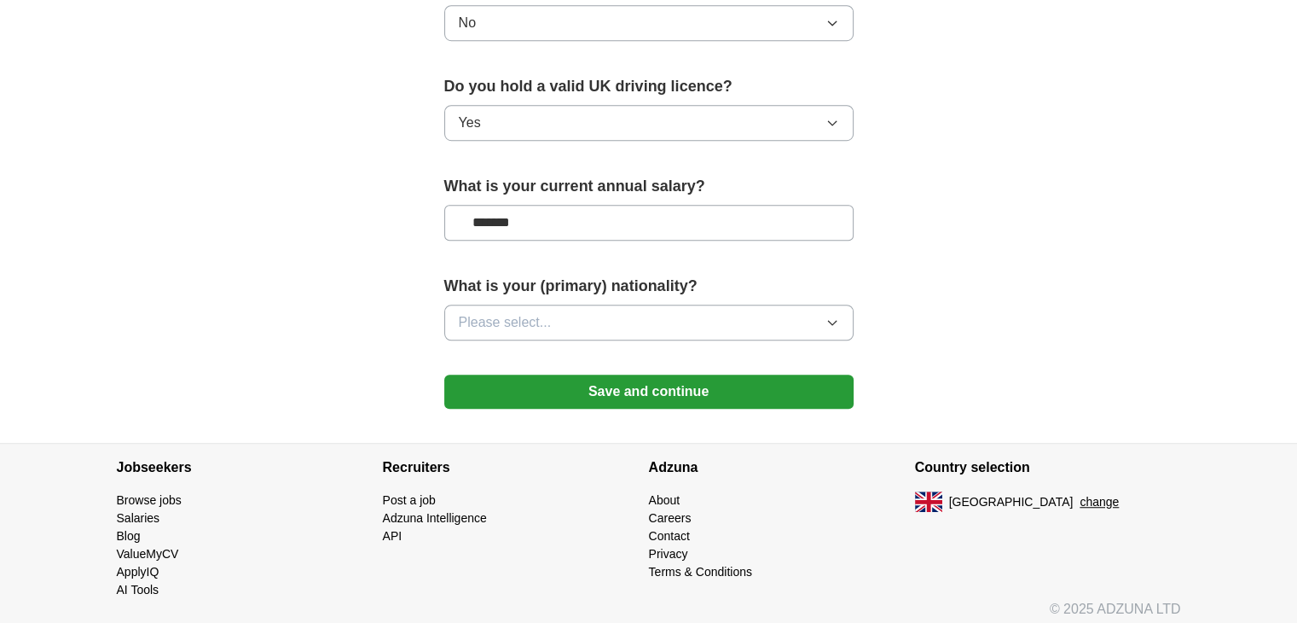
scroll to position [1143, 0]
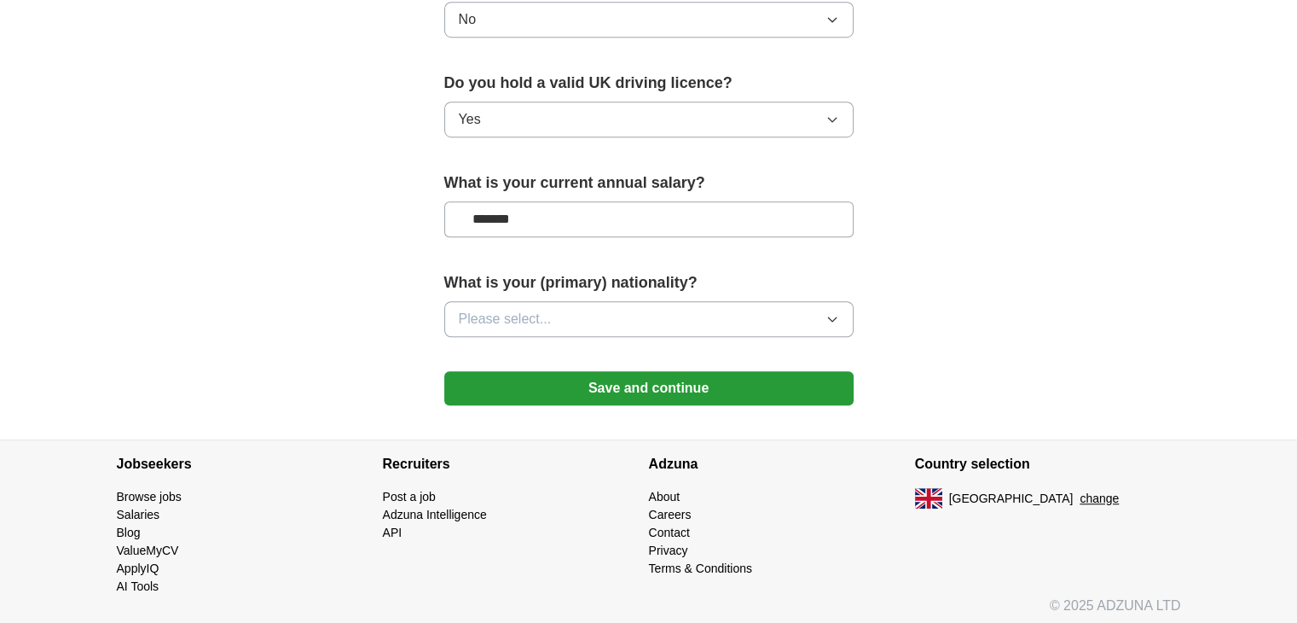
type input "*******"
click at [680, 306] on button "Please select..." at bounding box center [648, 319] width 409 height 36
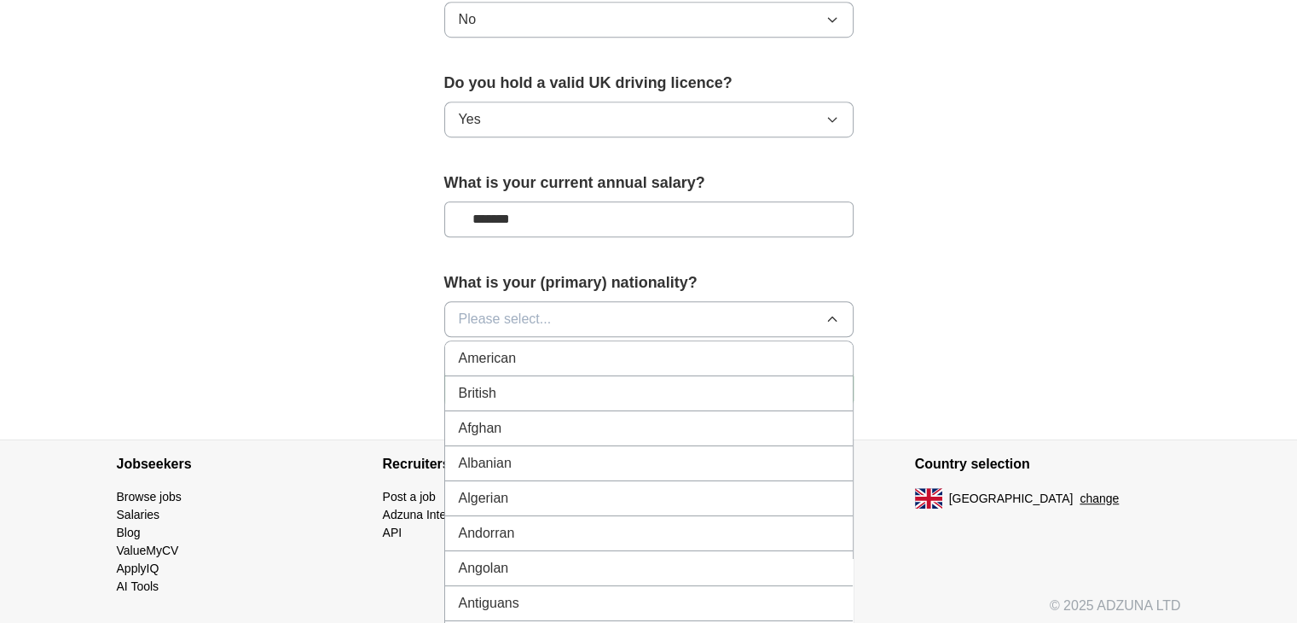
click at [611, 383] on div "British" at bounding box center [649, 393] width 380 height 20
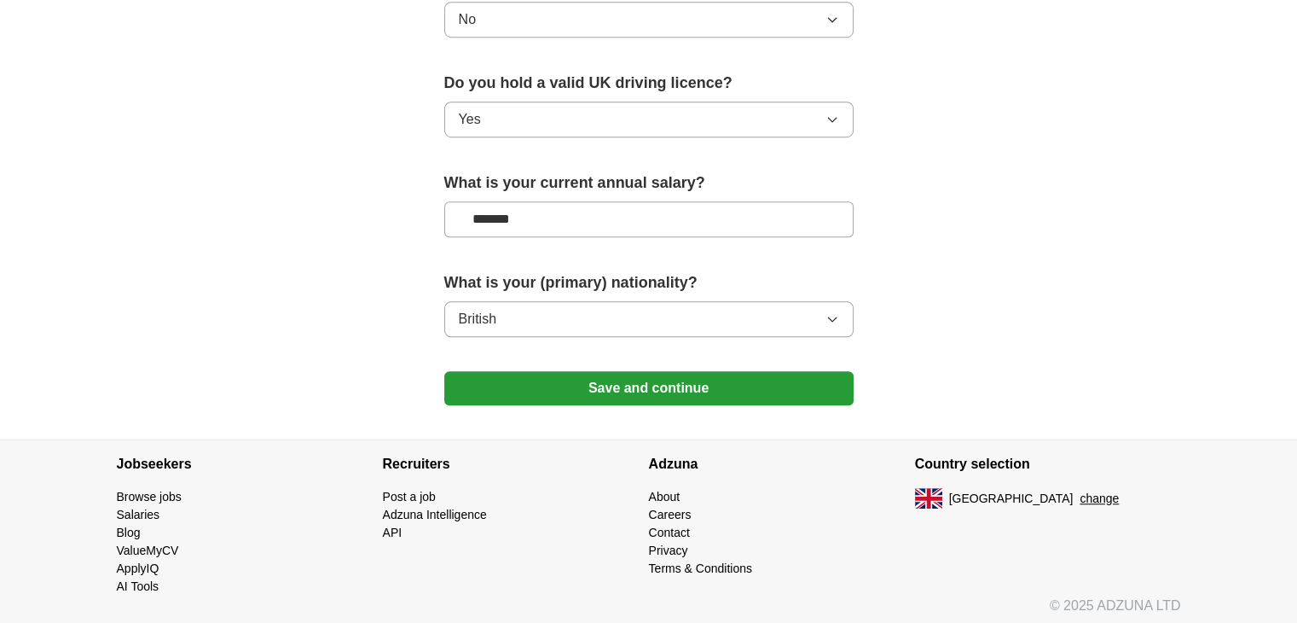
click at [679, 386] on button "Save and continue" at bounding box center [648, 388] width 409 height 34
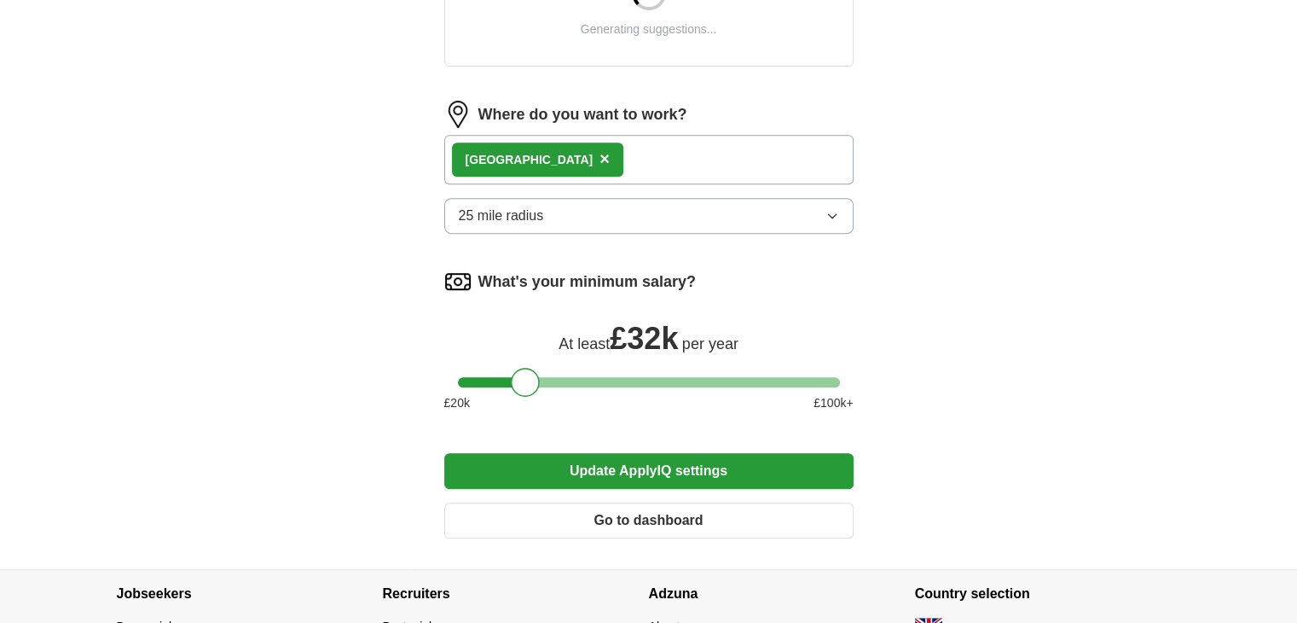
scroll to position [726, 0]
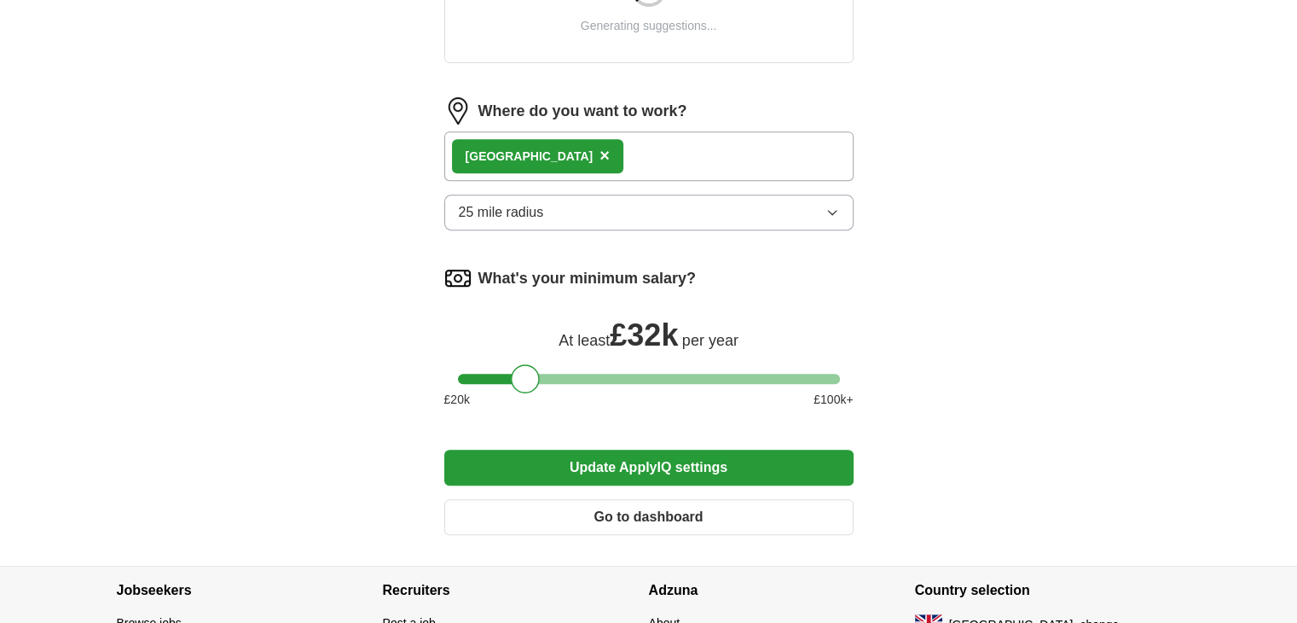
drag, startPoint x: 1309, startPoint y: 164, endPoint x: 1309, endPoint y: 455, distance: 290.8
click at [1296, 455] on html "rlloydderby@hotmail.com MyAdzuna Alerts Favourites CVs ApplyIQ Preferences Post…" at bounding box center [648, 14] width 1297 height 1481
click at [536, 368] on div at bounding box center [533, 378] width 29 height 29
click at [650, 456] on button "Update ApplyIQ settings" at bounding box center [648, 467] width 409 height 36
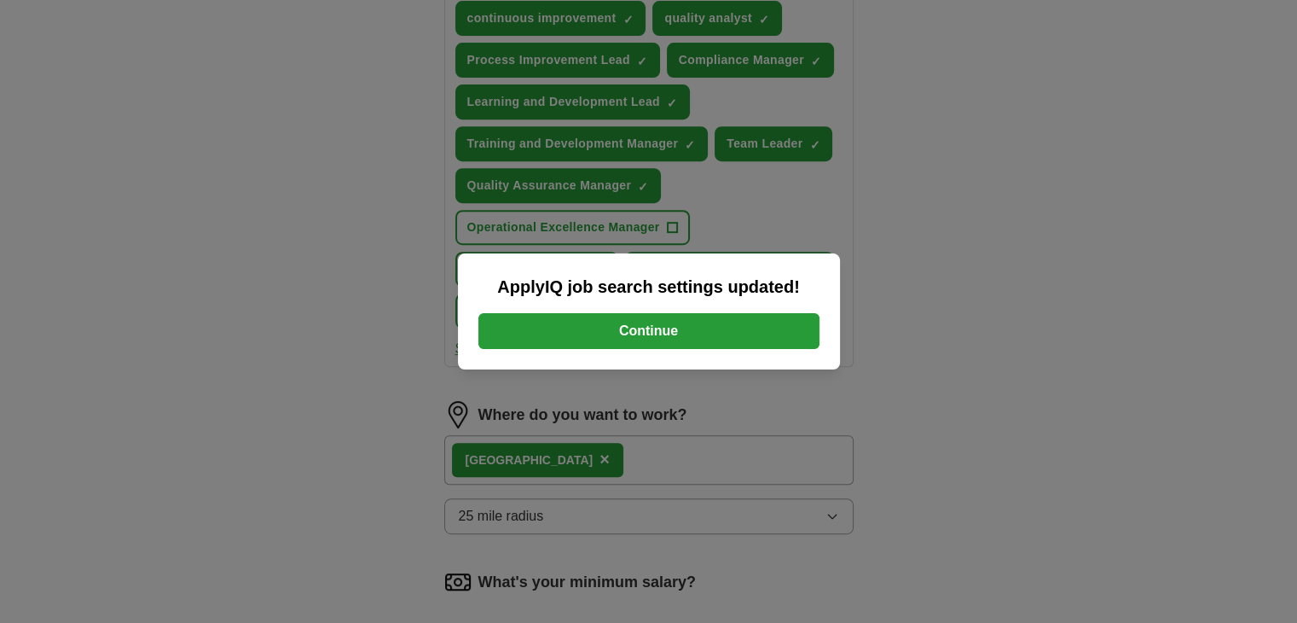
click at [690, 322] on button "Continue" at bounding box center [648, 331] width 341 height 36
